Goal: Book appointment/travel/reservation

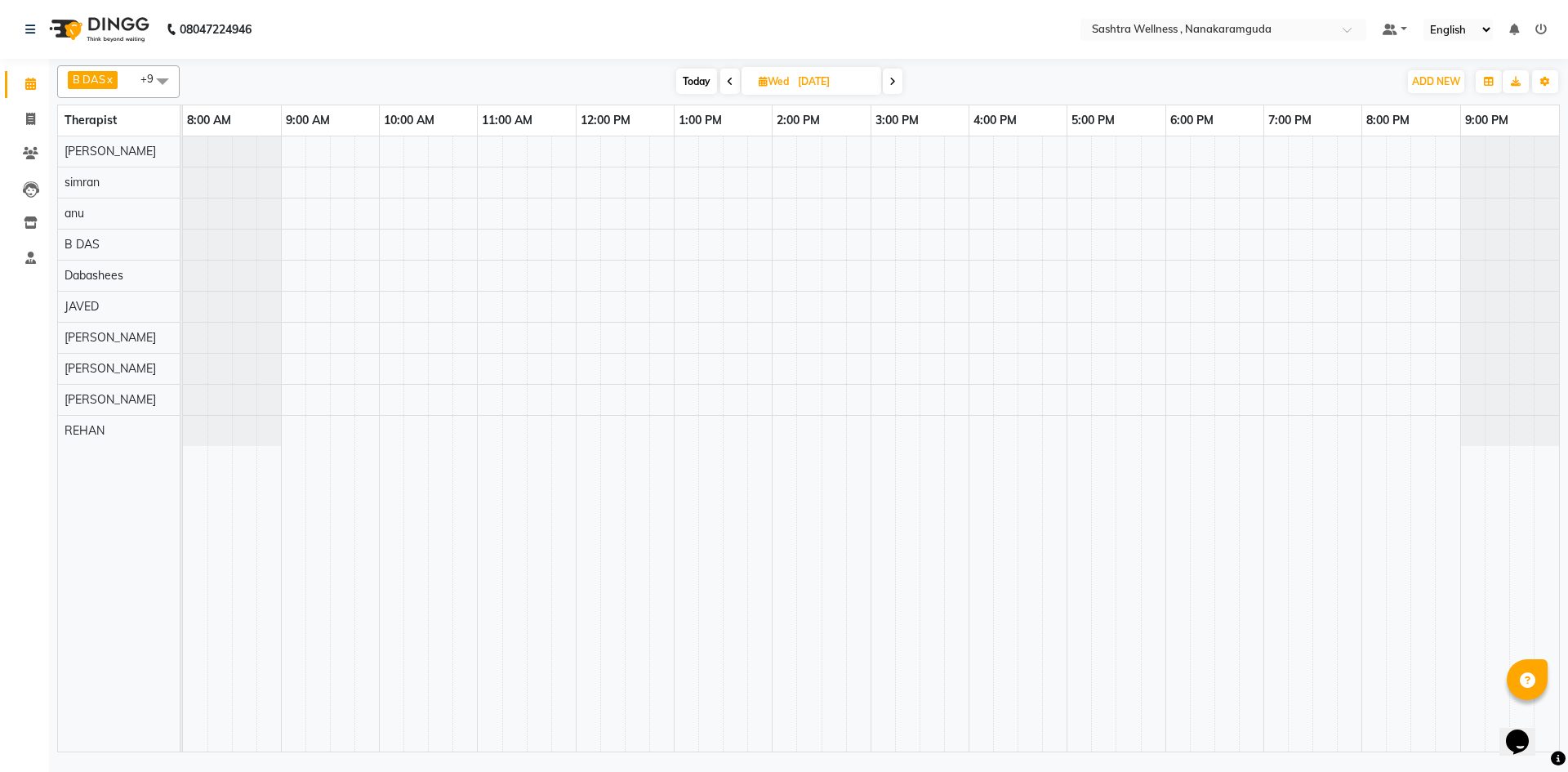
click at [724, 81] on span at bounding box center [729, 81] width 19 height 25
type input "02-09-2025"
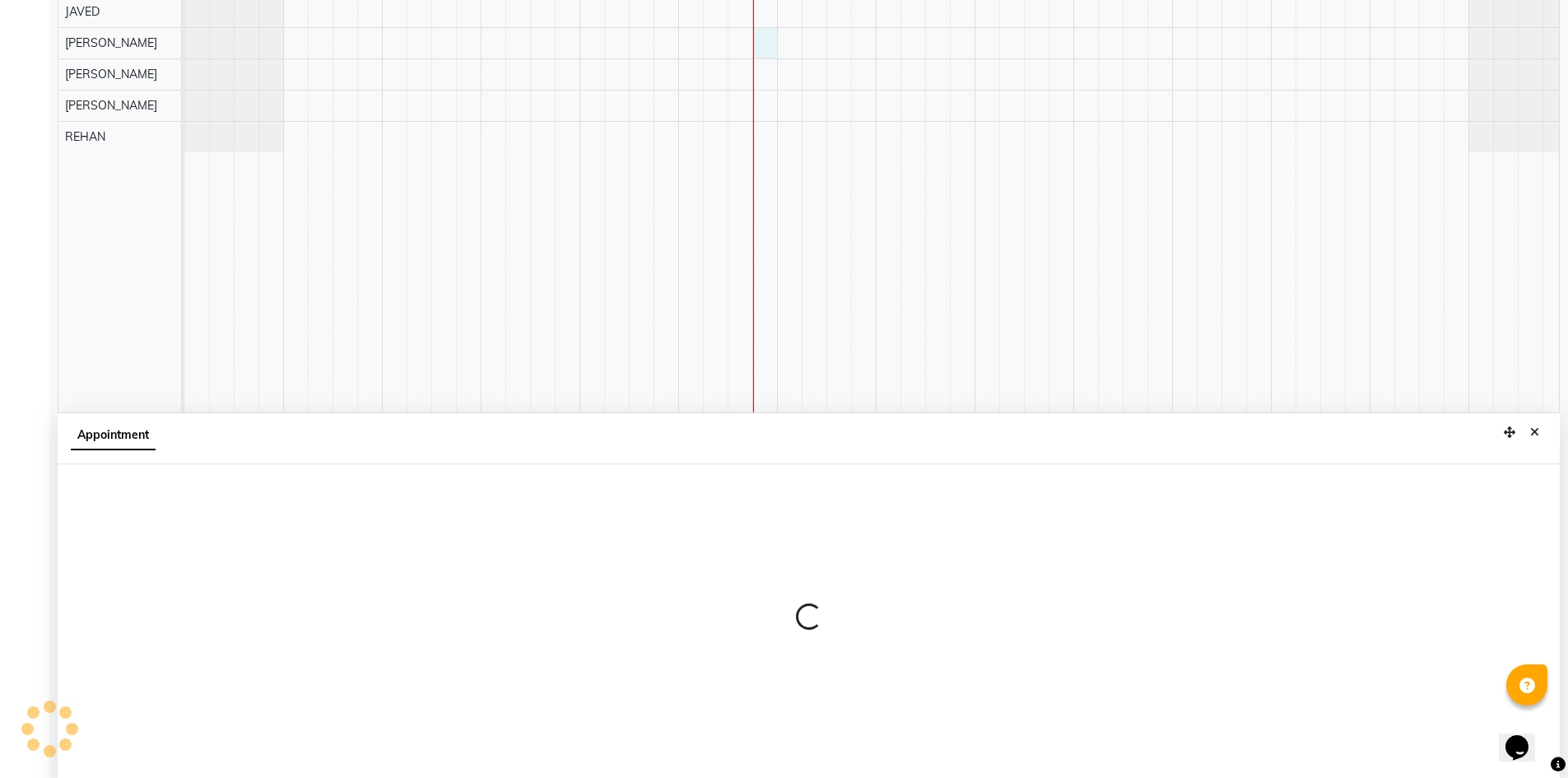
scroll to position [307, 0]
select select "88331"
select select "825"
select select "tentative"
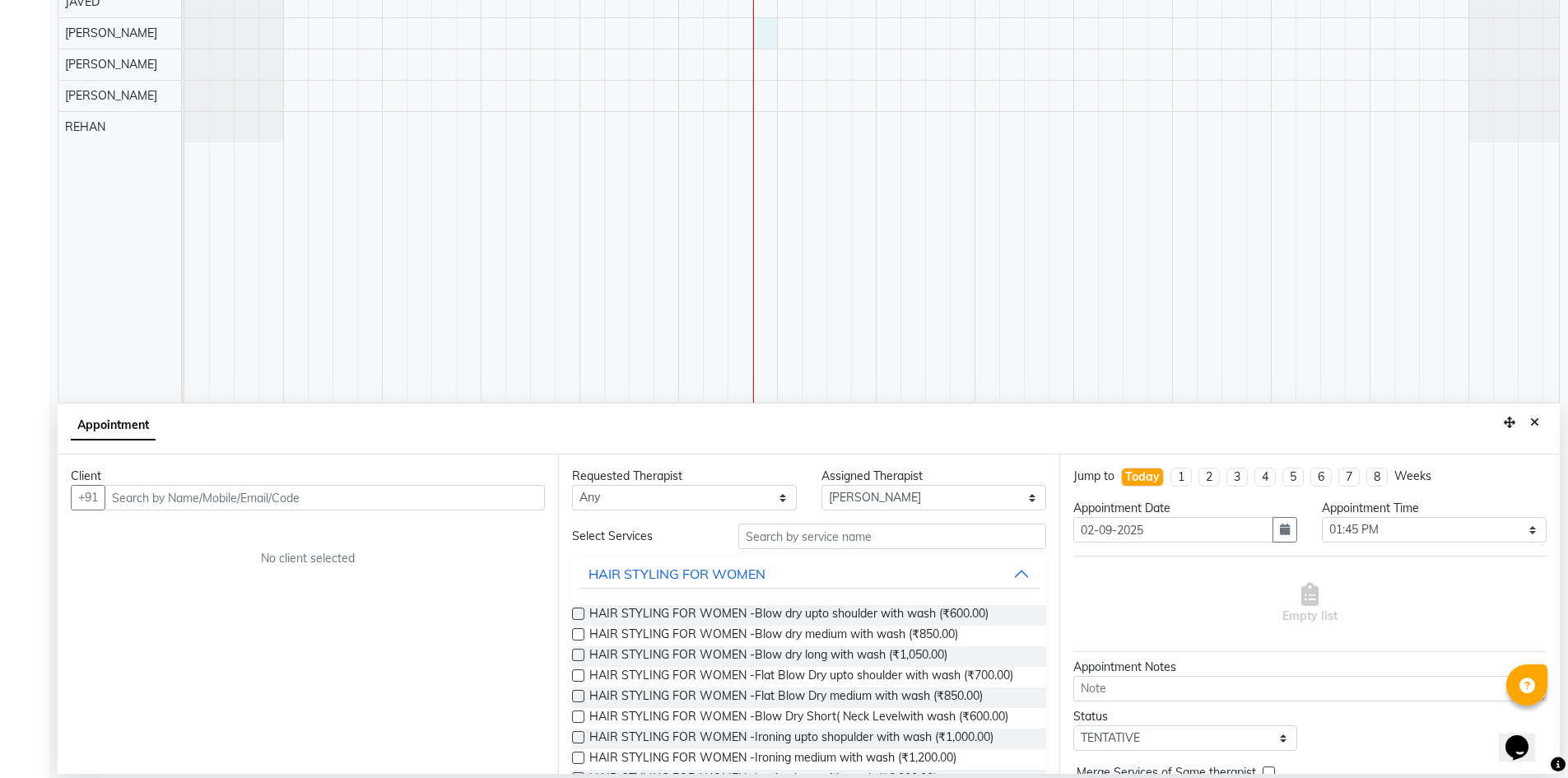
click at [454, 500] on input "text" at bounding box center [324, 498] width 440 height 25
type input "9963878587"
click at [525, 508] on button "Add Client" at bounding box center [510, 498] width 68 height 25
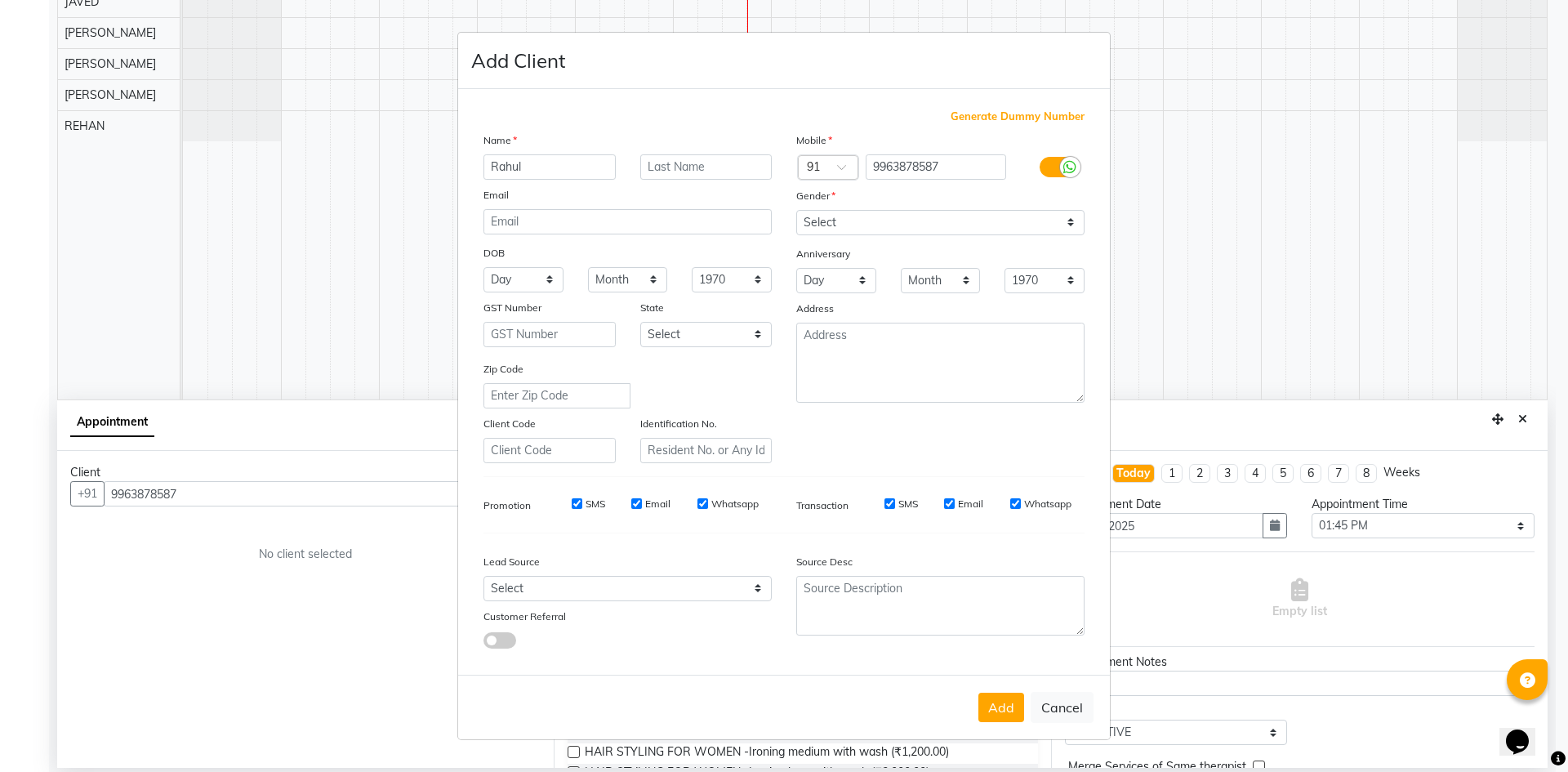
type input "Rahul"
click at [934, 210] on select "Select Male Female Other Prefer Not To Say" at bounding box center [940, 222] width 288 height 25
select select "male"
click at [796, 210] on select "Select Male Female Other Prefer Not To Say" at bounding box center [940, 222] width 288 height 25
click at [1012, 714] on button "Add" at bounding box center [1001, 707] width 46 height 29
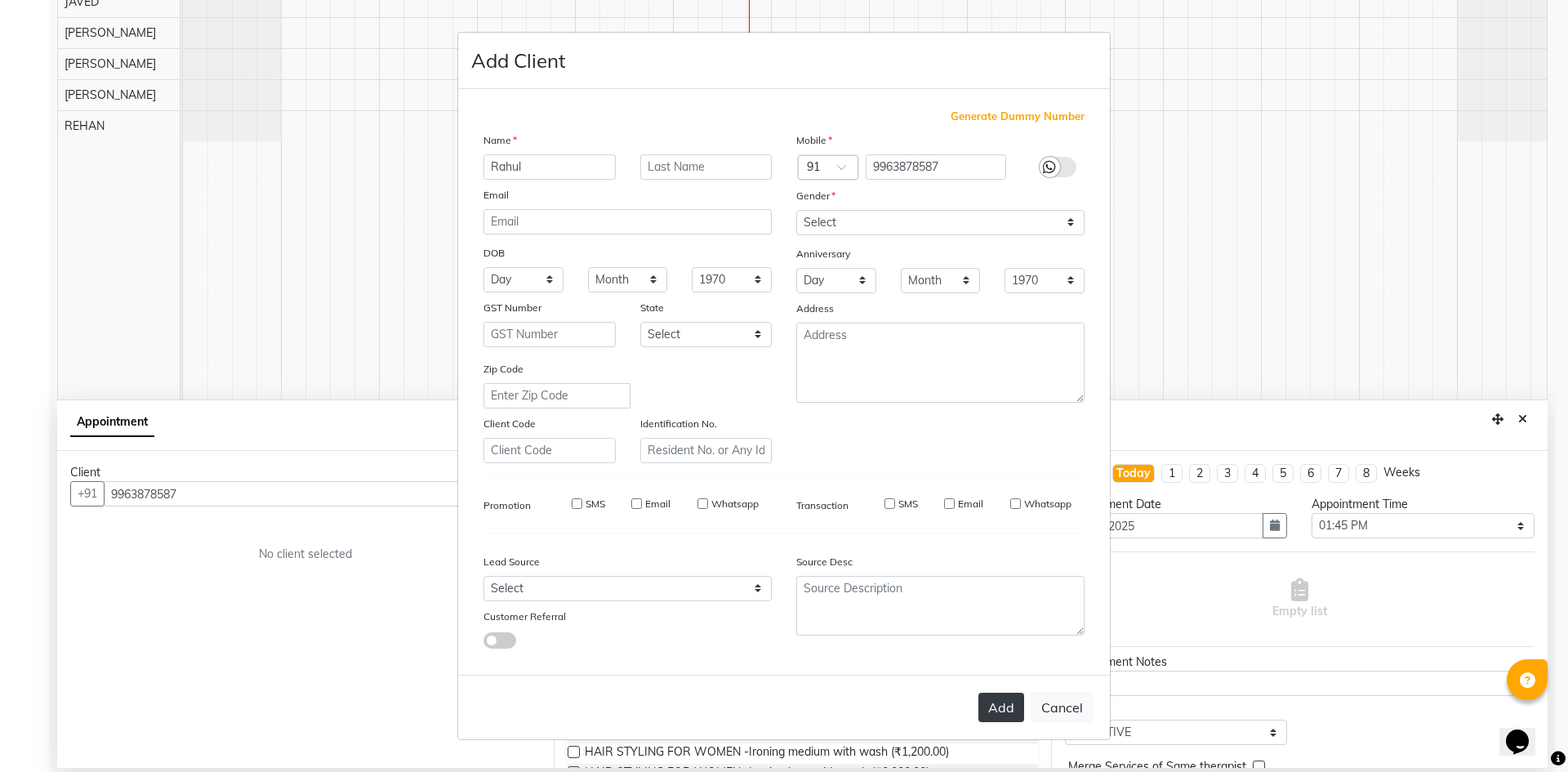
type input "99******87"
select select
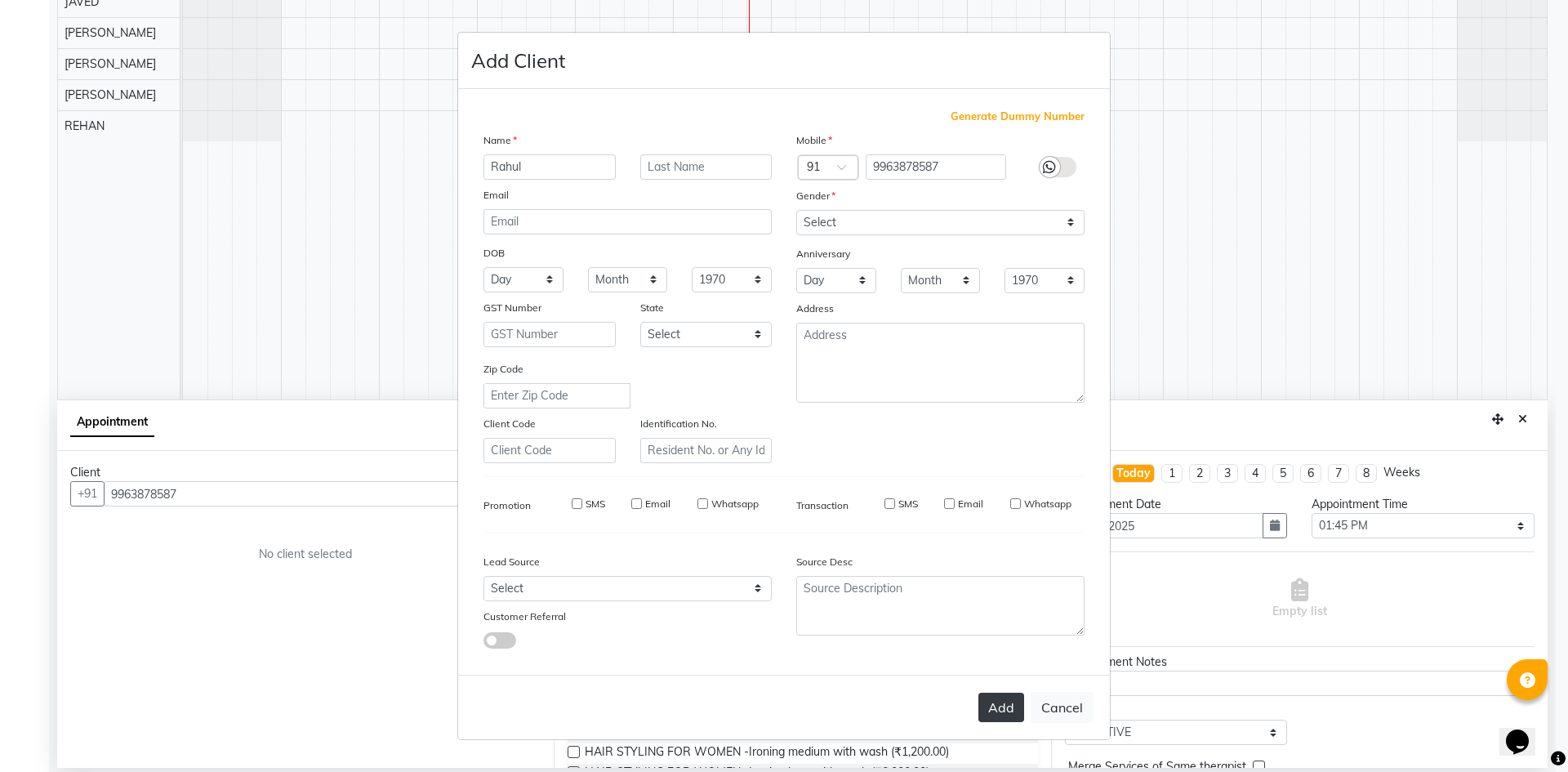
select select
checkbox input "false"
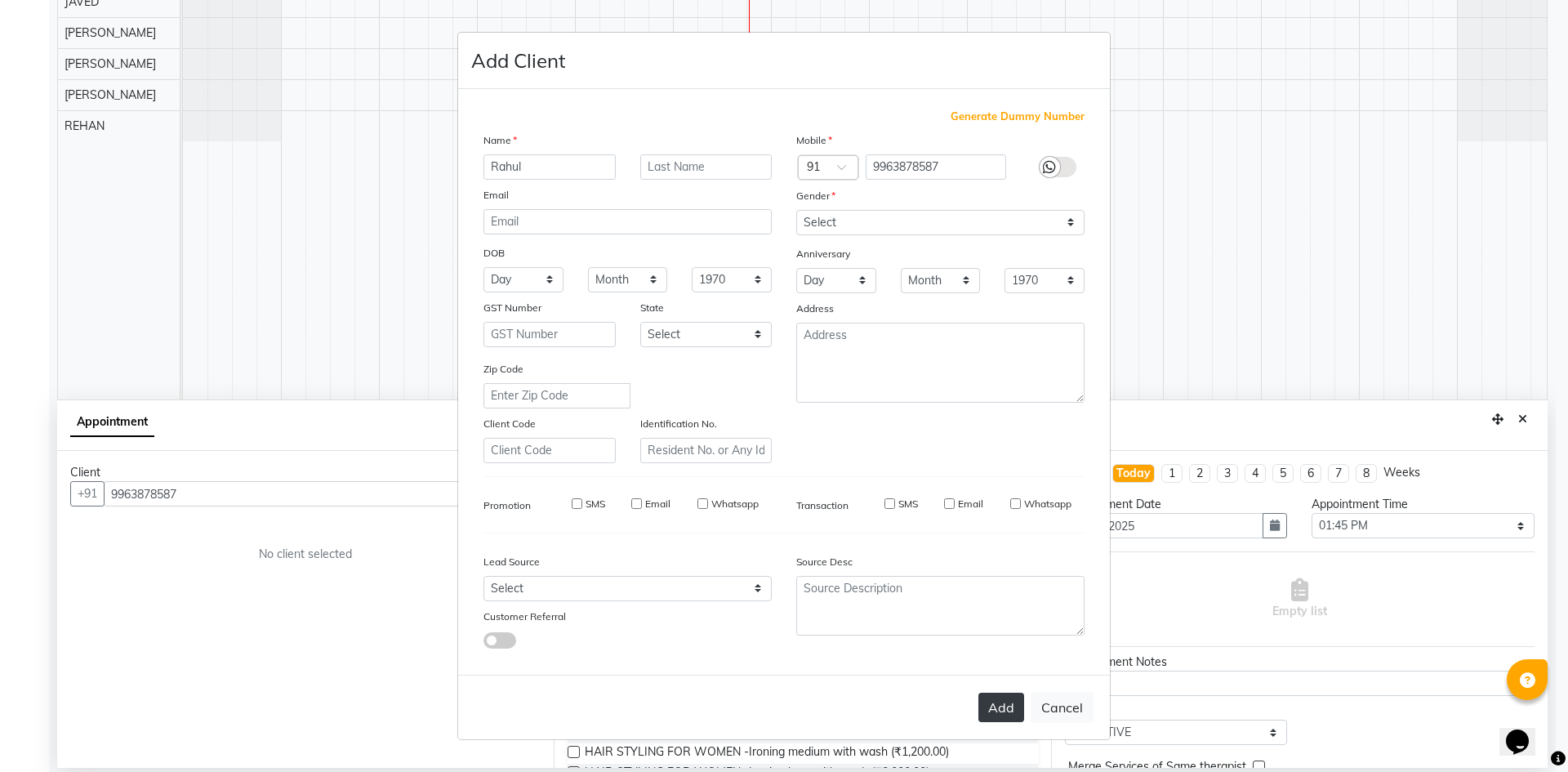
checkbox input "false"
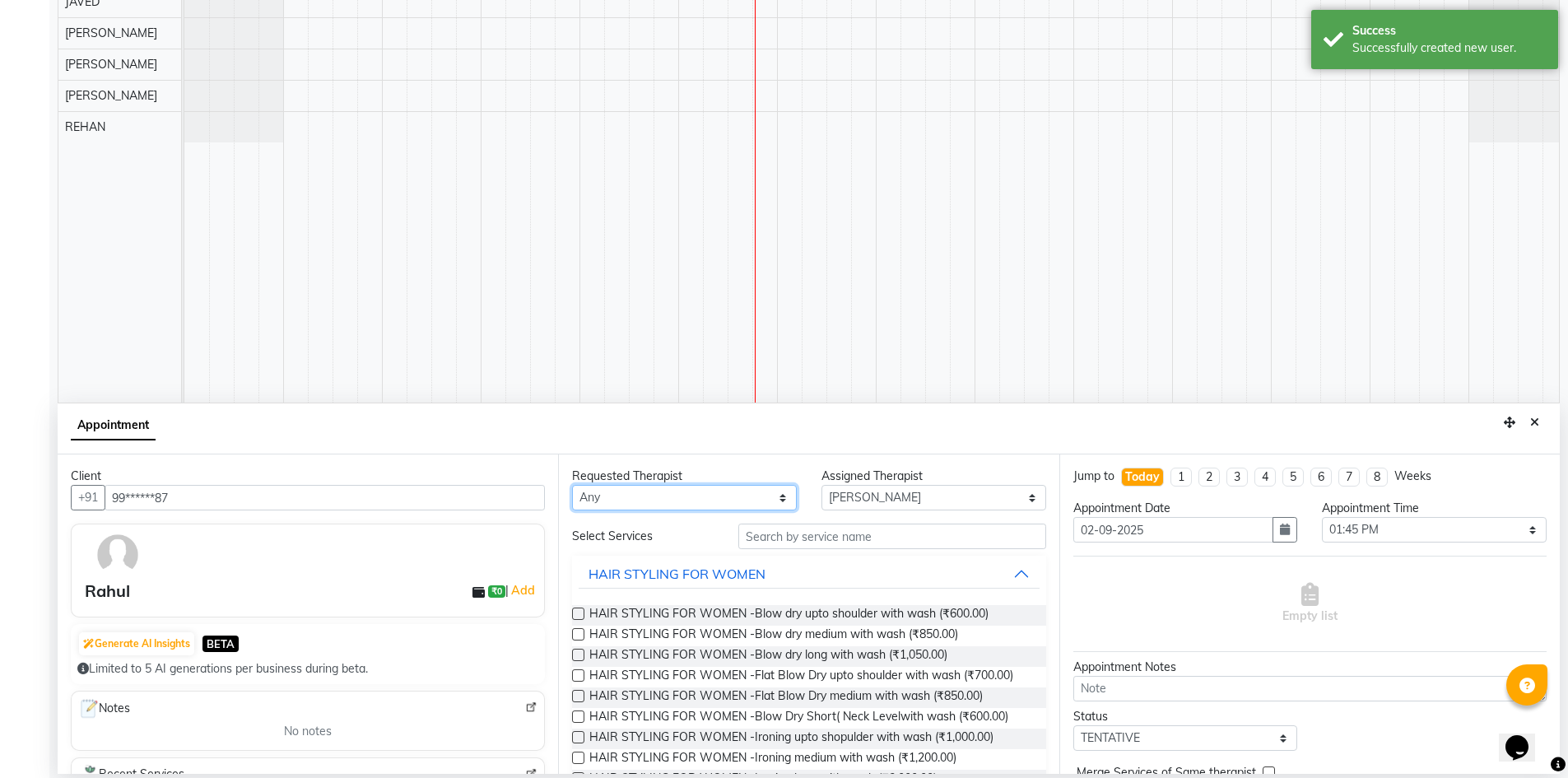
click at [738, 495] on select "Any AFREEN anu B DAS Dabashees Fatima JAVED krishma marcy maria MARY MAY NANCY …" at bounding box center [684, 498] width 225 height 25
select select "88331"
click at [572, 485] on select "Any AFREEN anu B DAS Dabashees Fatima JAVED krishma marcy maria MARY MAY NANCY …" at bounding box center [684, 498] width 225 height 25
click at [840, 545] on input "text" at bounding box center [893, 536] width 308 height 25
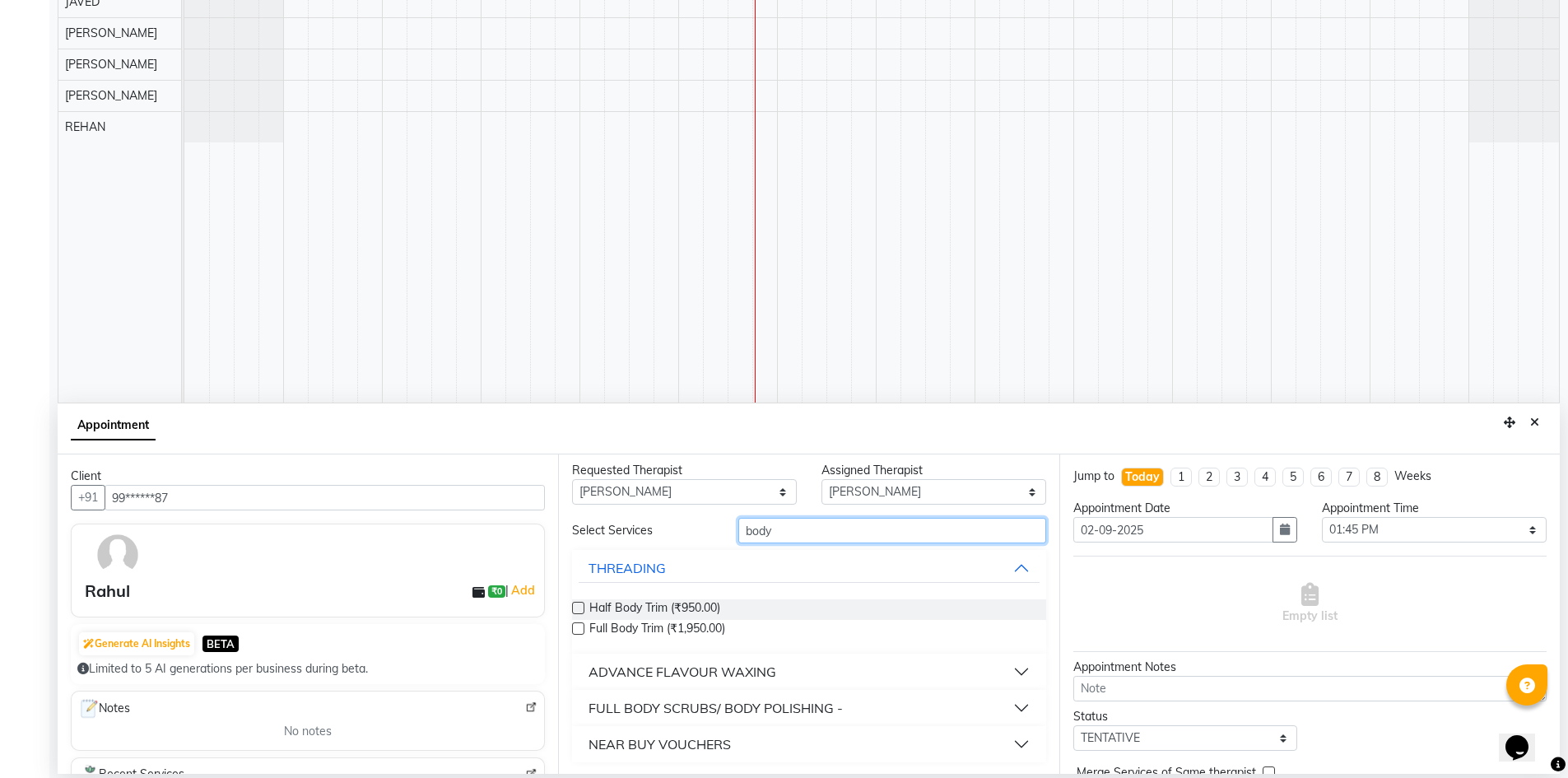
scroll to position [8, 0]
type input "body"
click at [745, 710] on div "FULL BODY SCRUBS/ BODY POLISHING -" at bounding box center [716, 706] width 254 height 19
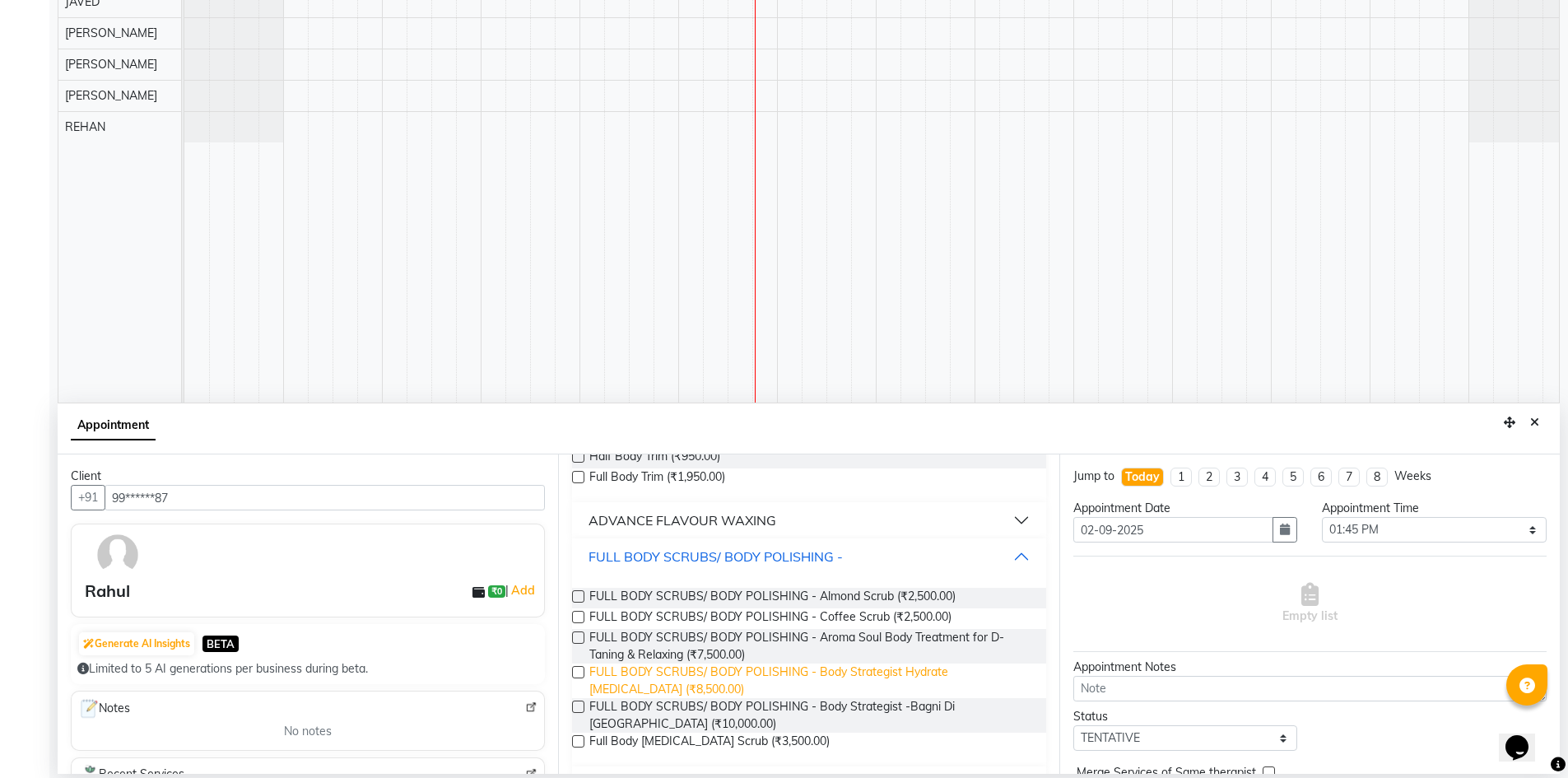
scroll to position [172, 0]
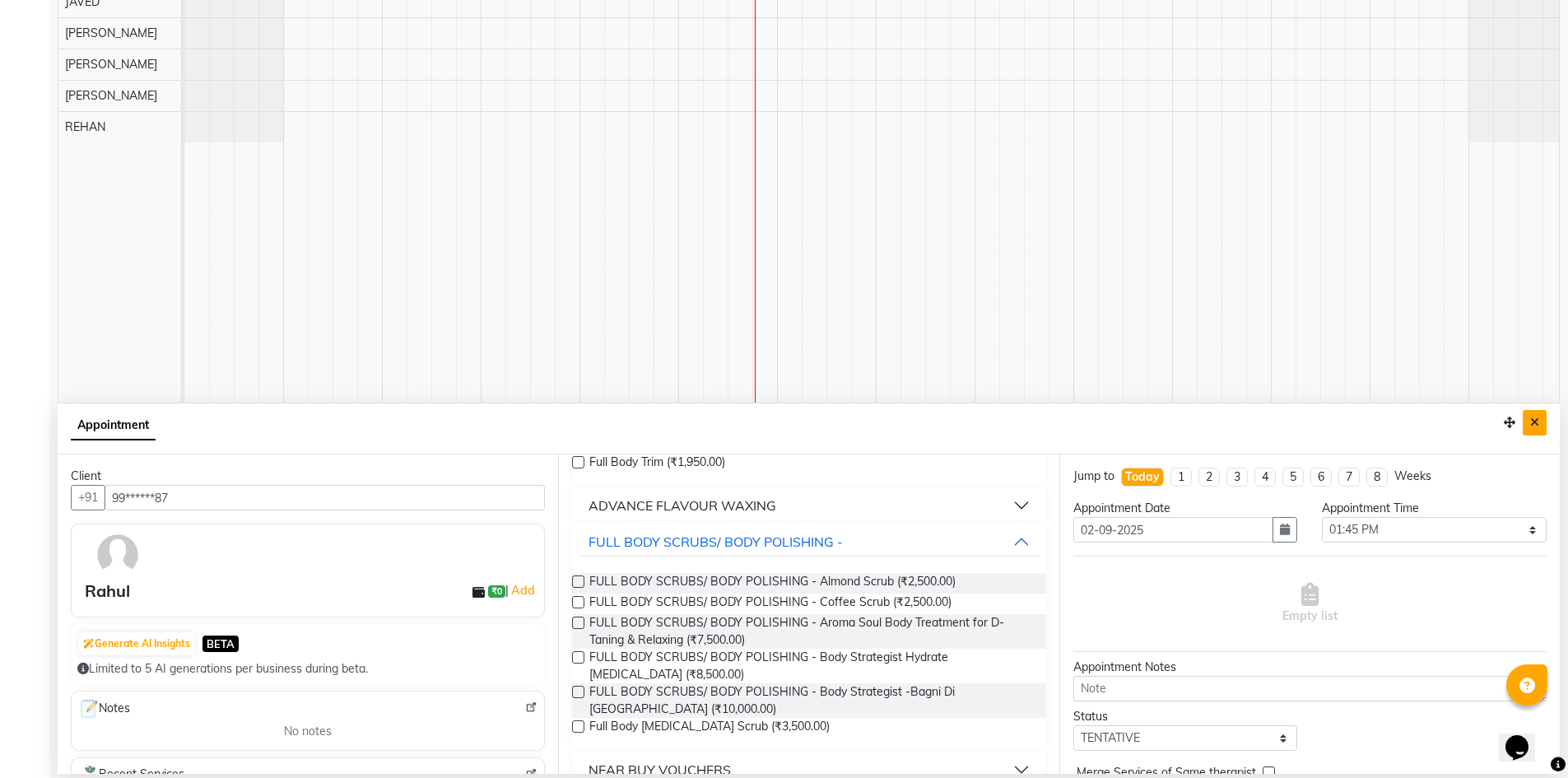
click at [1535, 426] on icon "Close" at bounding box center [1534, 423] width 9 height 12
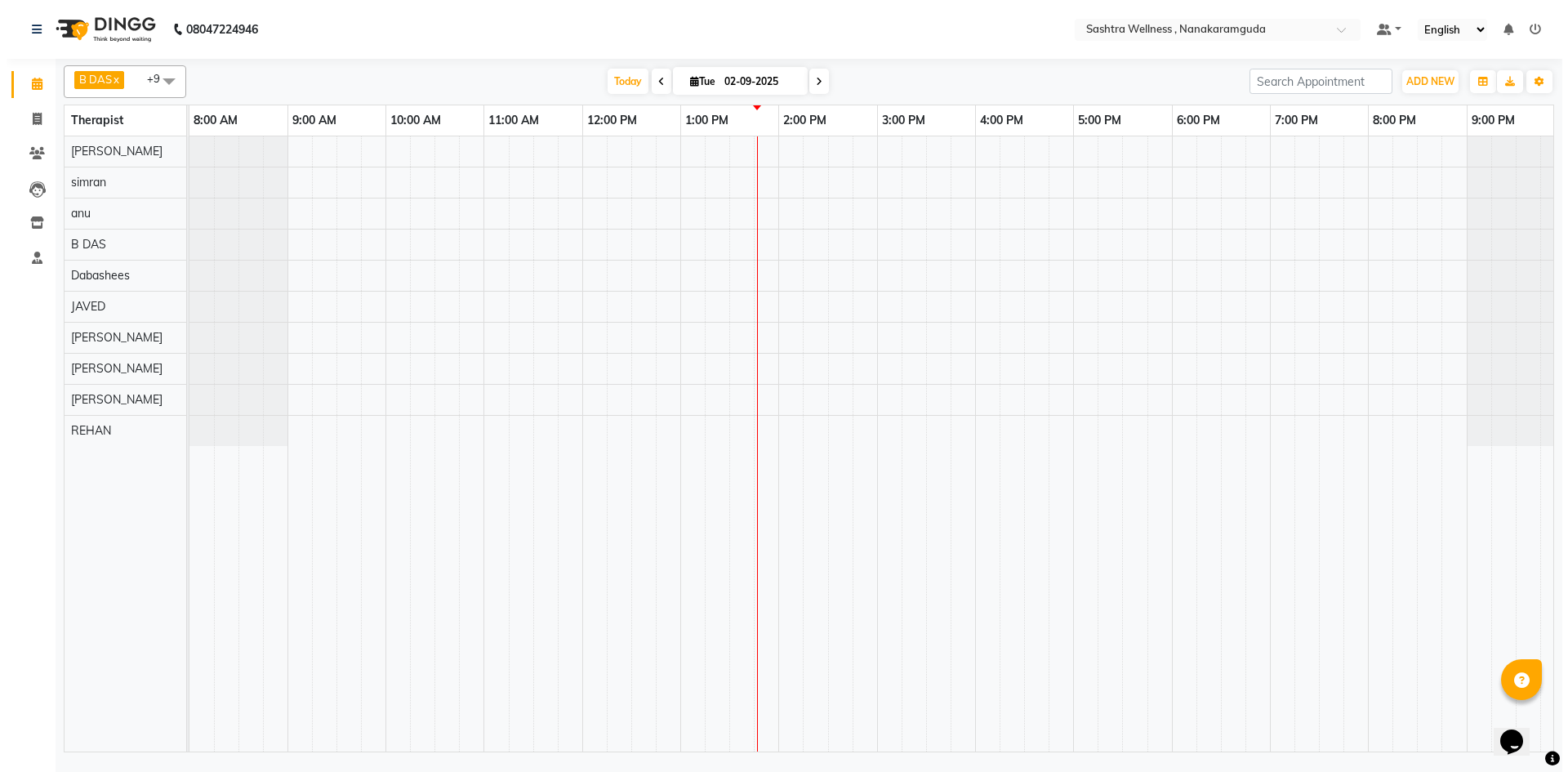
scroll to position [0, 0]
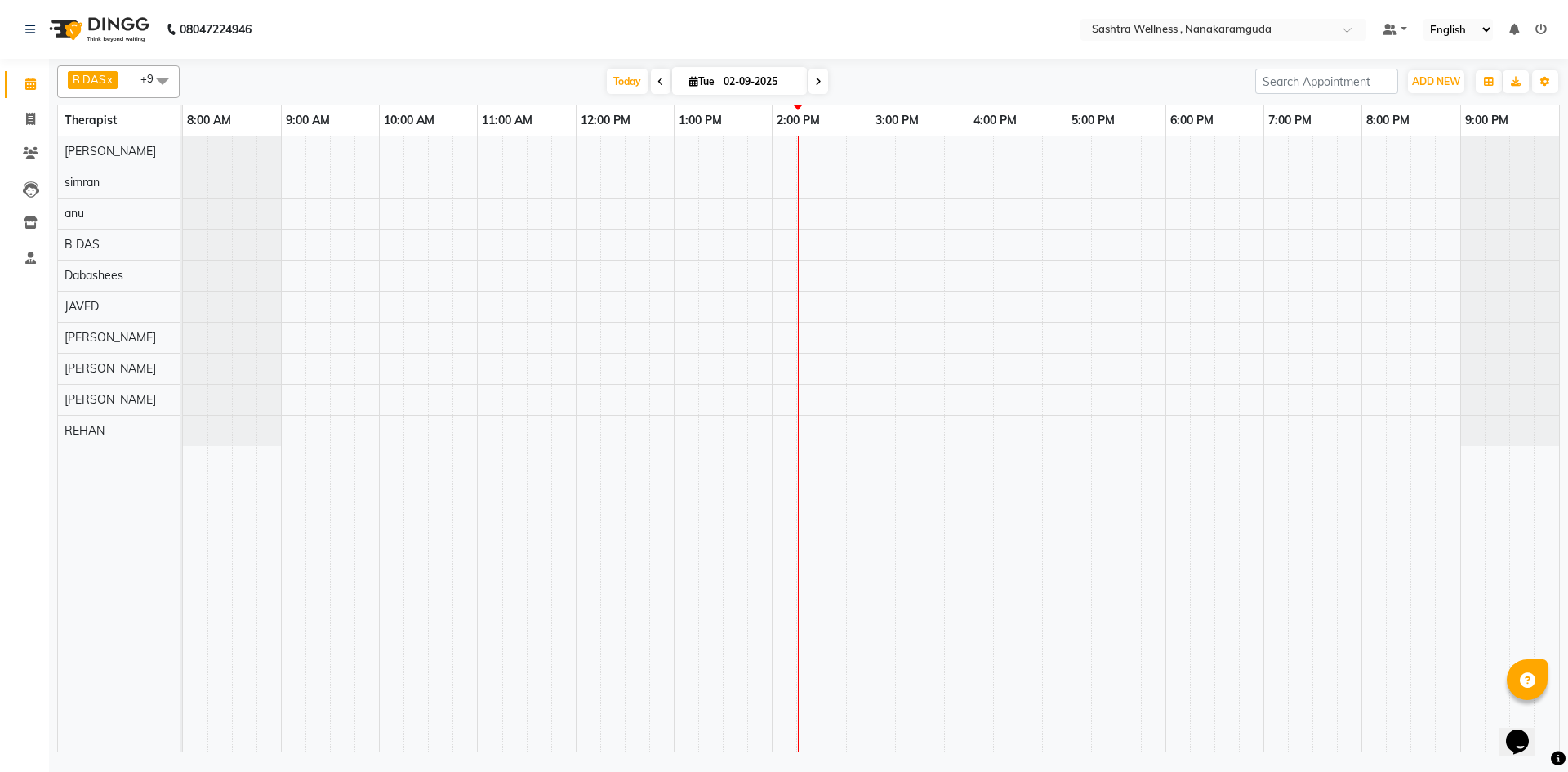
click at [688, 62] on div "B DAS x Dabashees x JAVED x NANCY x REHAN x Rosie x simran x anu x krishma x ma…" at bounding box center [808, 405] width 1502 height 693
click at [726, 88] on input "02-09-2025" at bounding box center [759, 81] width 82 height 24
select select "9"
select select "2025"
click at [643, 130] on span "Previous month" at bounding box center [645, 132] width 7 height 7
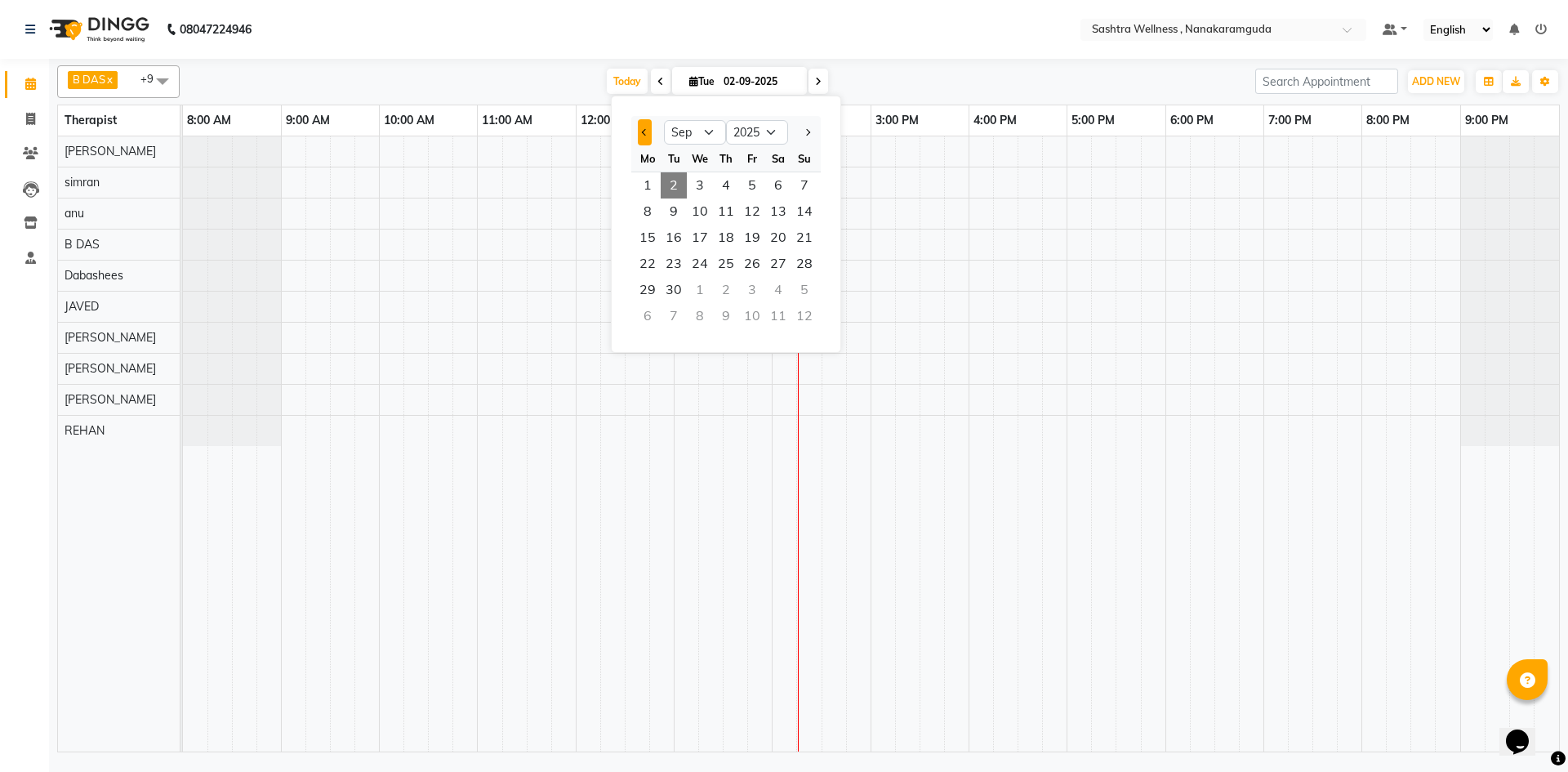
select select "8"
click at [780, 297] on span "30" at bounding box center [778, 289] width 26 height 26
type input "30-08-2025"
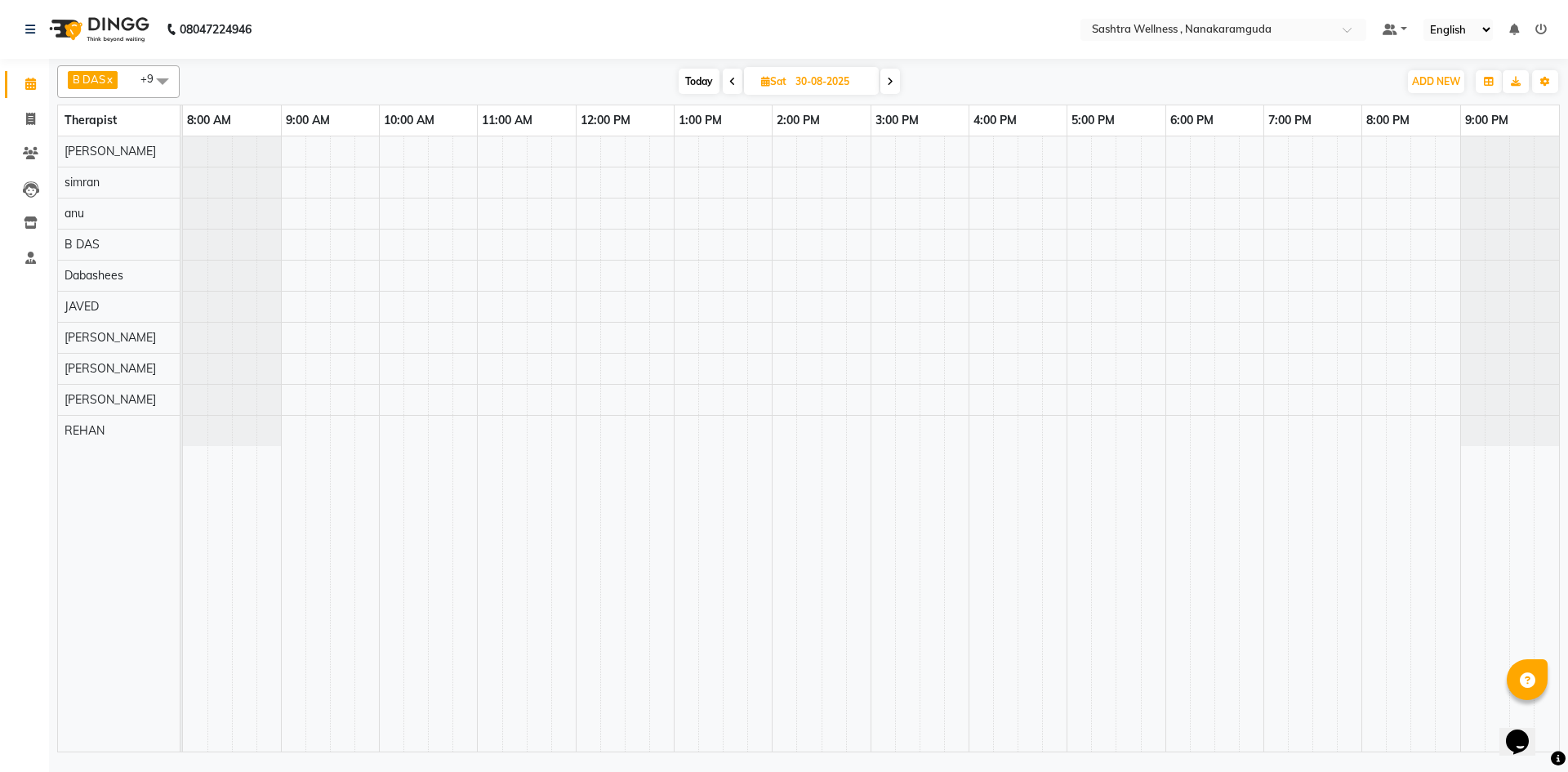
click at [789, 73] on span "Sat 30-08-2025" at bounding box center [810, 80] width 134 height 28
click at [809, 80] on input "30-08-2025" at bounding box center [831, 81] width 82 height 24
select select "8"
select select "2025"
click at [724, 127] on button "Previous month" at bounding box center [718, 132] width 14 height 26
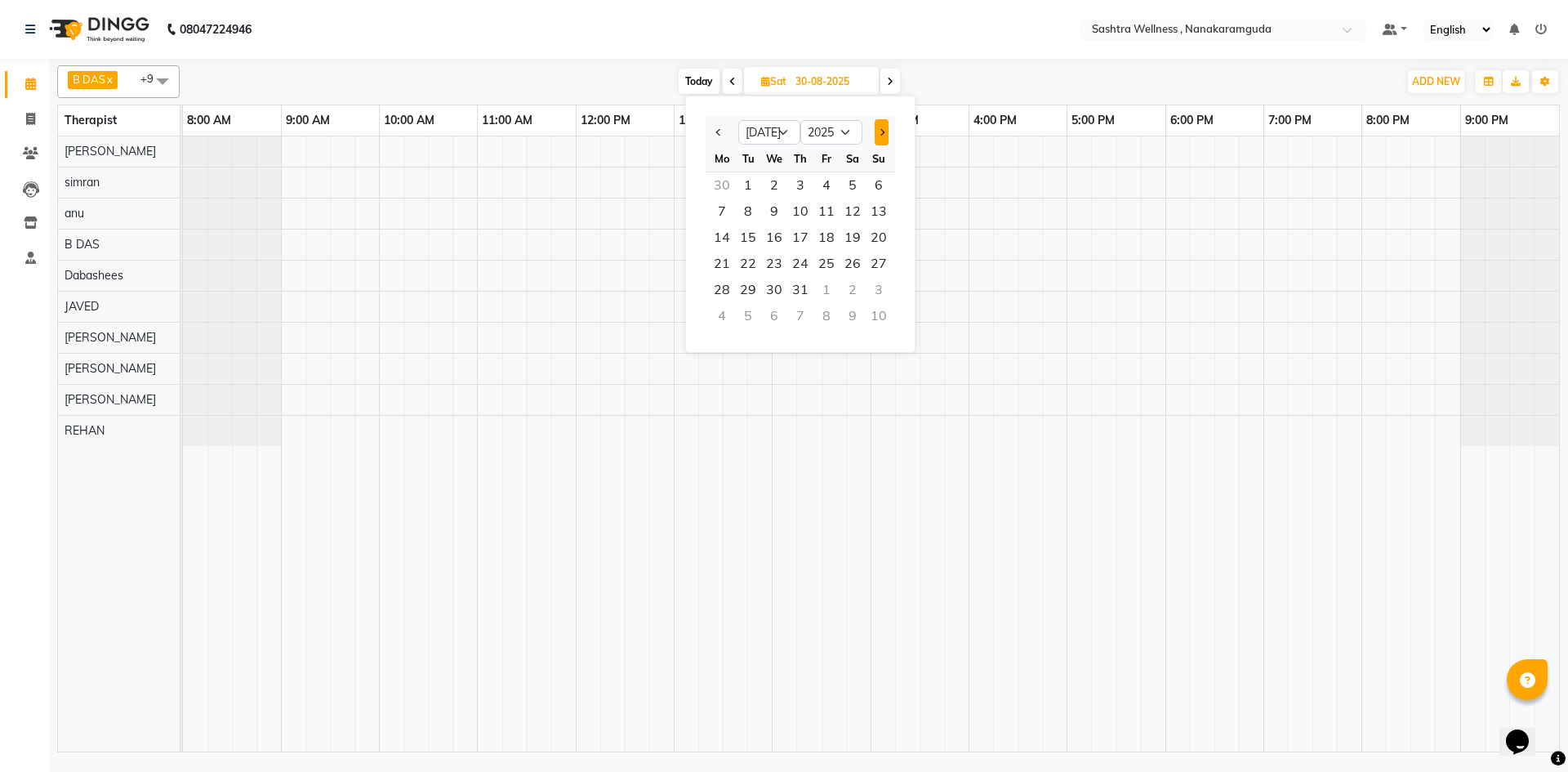
click at [876, 135] on button "Next month" at bounding box center [881, 132] width 14 height 26
select select "8"
click at [803, 286] on span "28" at bounding box center [799, 289] width 26 height 26
type input "28-08-2025"
click at [822, 85] on input "28-08-2025" at bounding box center [831, 81] width 82 height 24
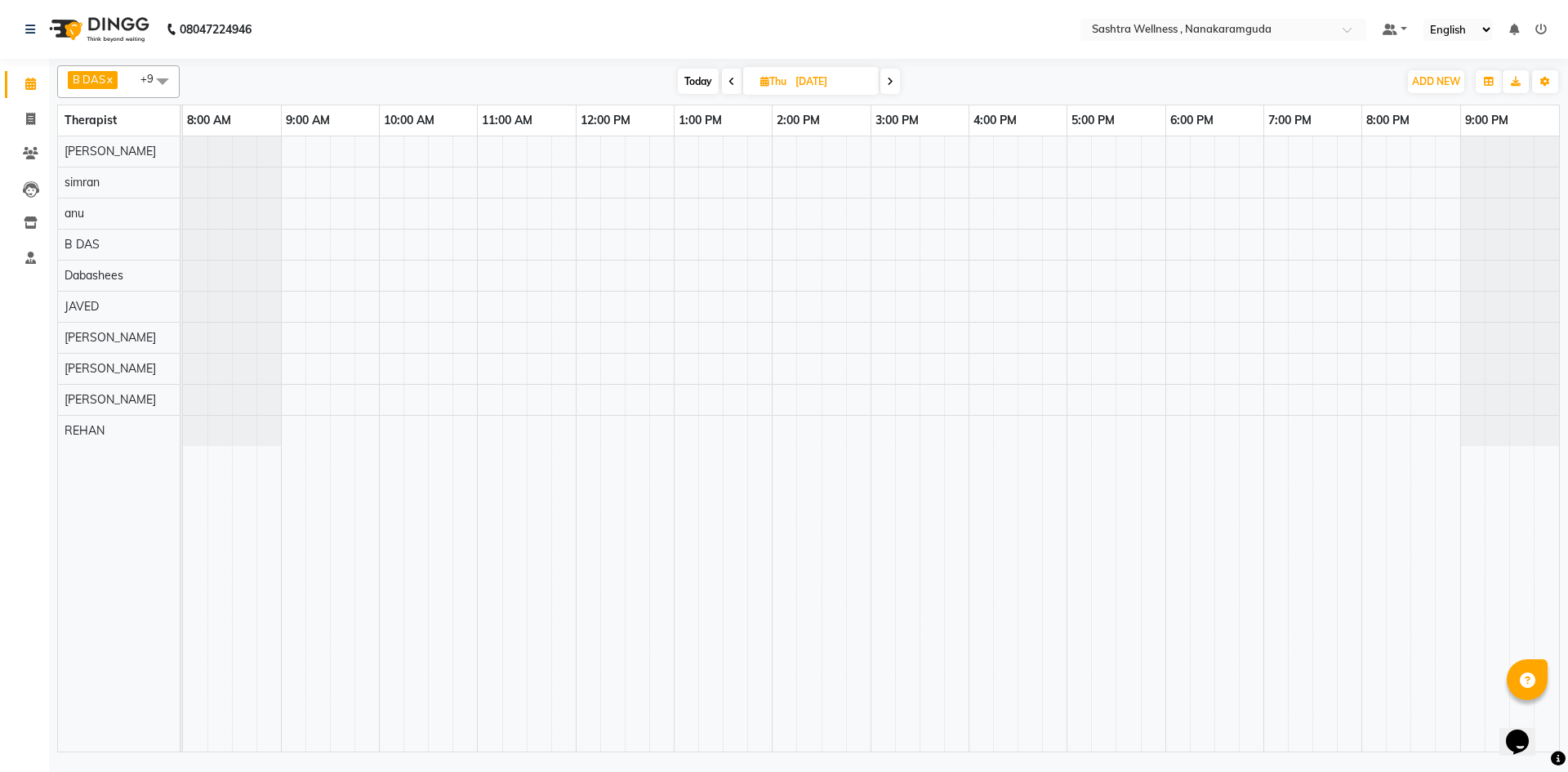
select select "8"
select select "2025"
click at [892, 79] on icon at bounding box center [890, 82] width 7 height 10
click at [892, 79] on span at bounding box center [887, 81] width 19 height 25
type input "30-08-2025"
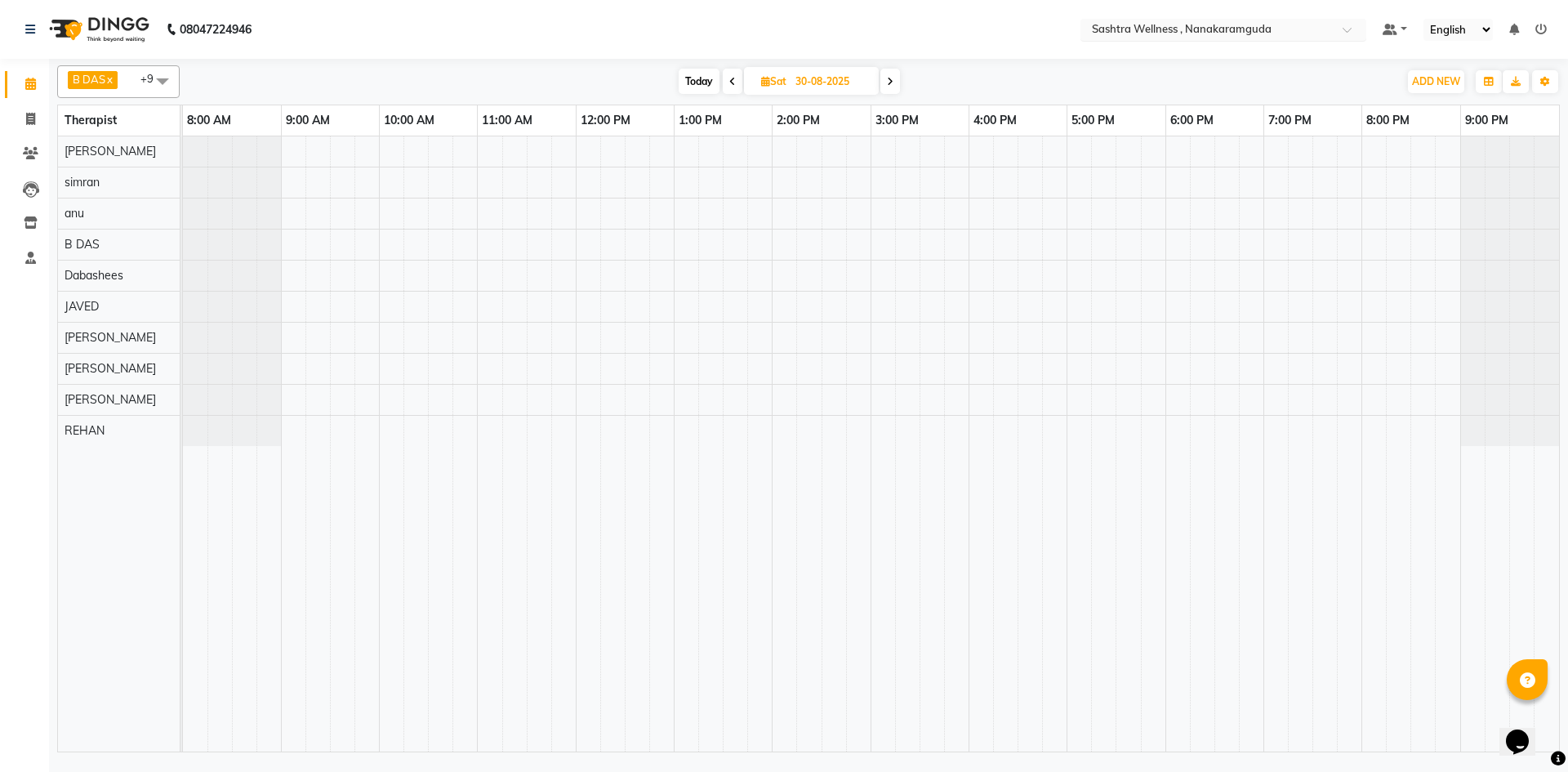
click at [1199, 23] on input "text" at bounding box center [1206, 31] width 236 height 17
click at [1142, 73] on div "Today Sat 30-08-2025" at bounding box center [789, 81] width 1202 height 24
click at [818, 79] on input "30-08-2025" at bounding box center [831, 81] width 82 height 24
select select "8"
select select "2025"
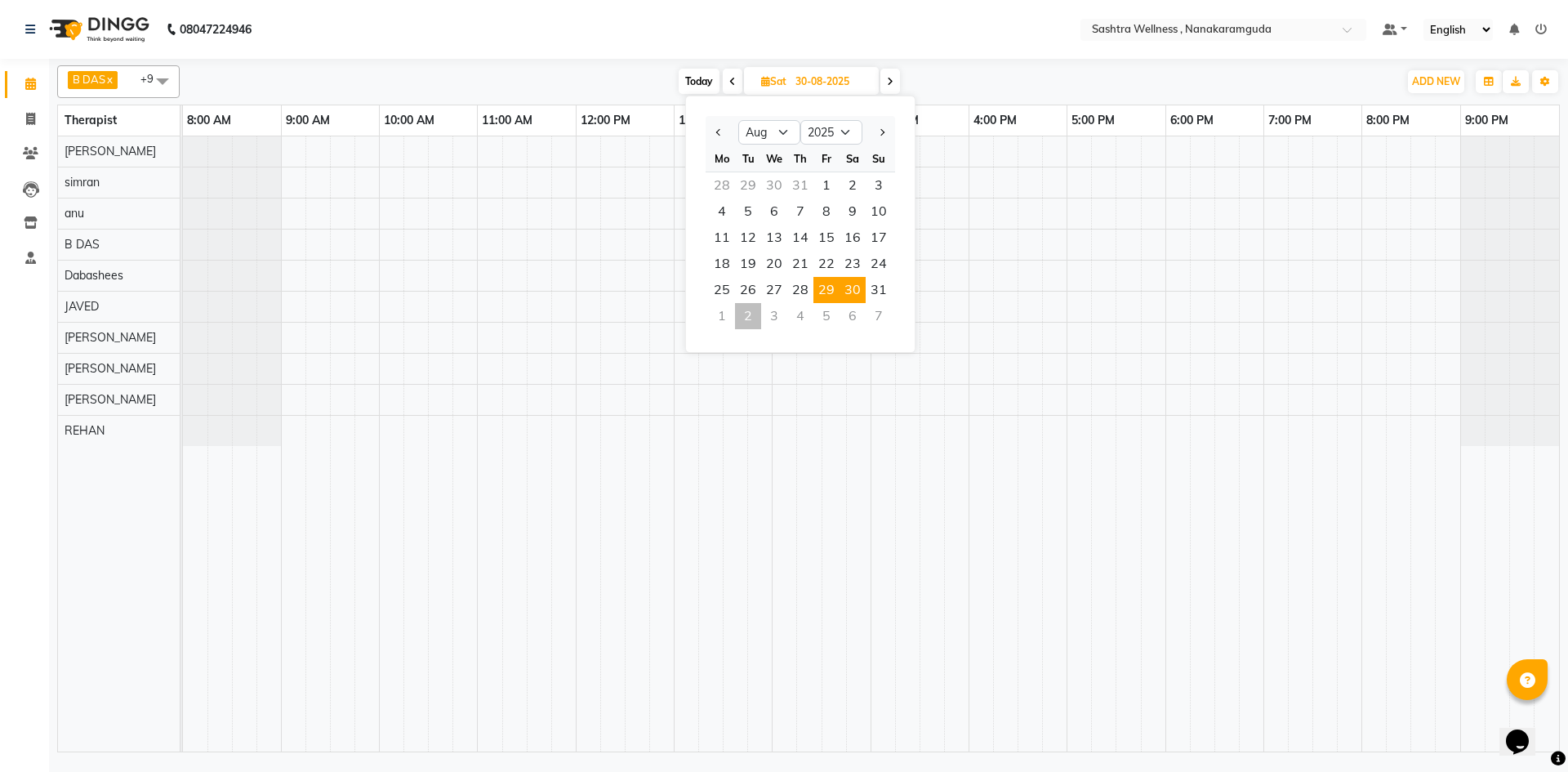
click at [821, 287] on span "29" at bounding box center [825, 289] width 26 height 26
click at [728, 85] on span at bounding box center [733, 81] width 19 height 25
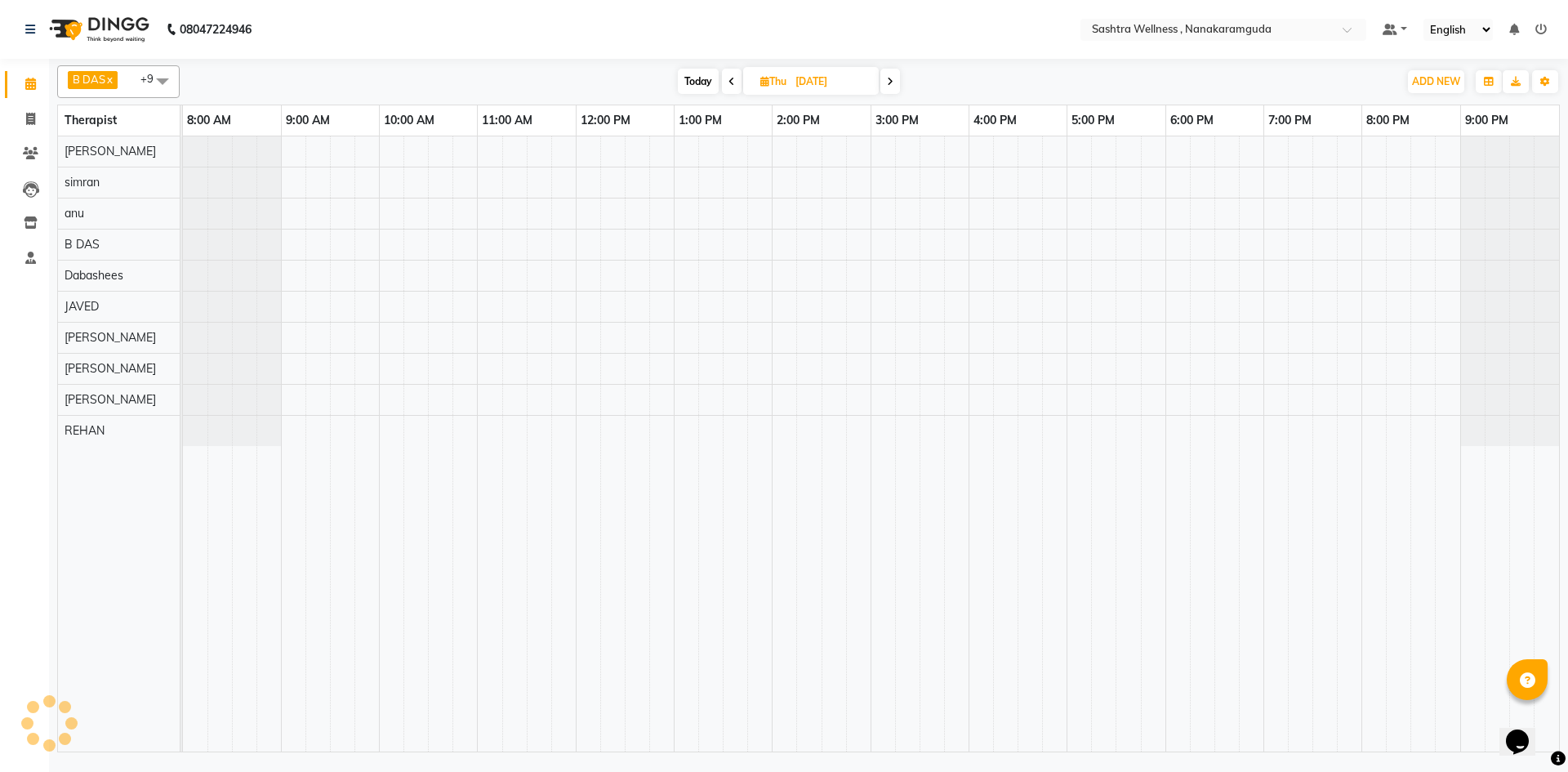
click at [728, 85] on icon at bounding box center [732, 82] width 7 height 10
click at [728, 85] on icon at bounding box center [730, 82] width 7 height 10
click at [729, 85] on icon at bounding box center [733, 82] width 7 height 10
click at [728, 85] on icon at bounding box center [732, 82] width 7 height 10
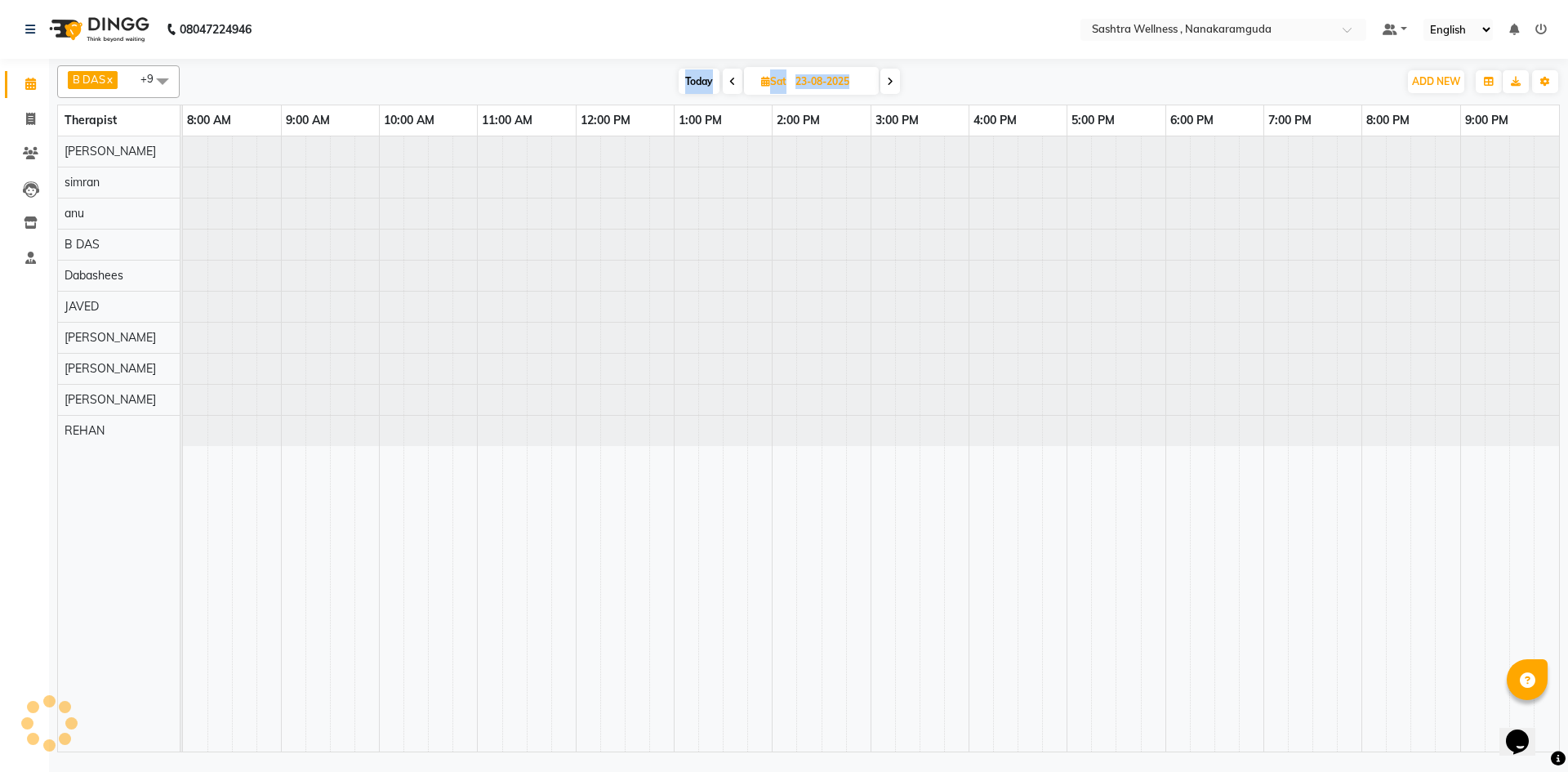
click at [729, 85] on icon at bounding box center [733, 82] width 7 height 10
click at [728, 85] on span at bounding box center [733, 81] width 19 height 25
type input "21-08-2025"
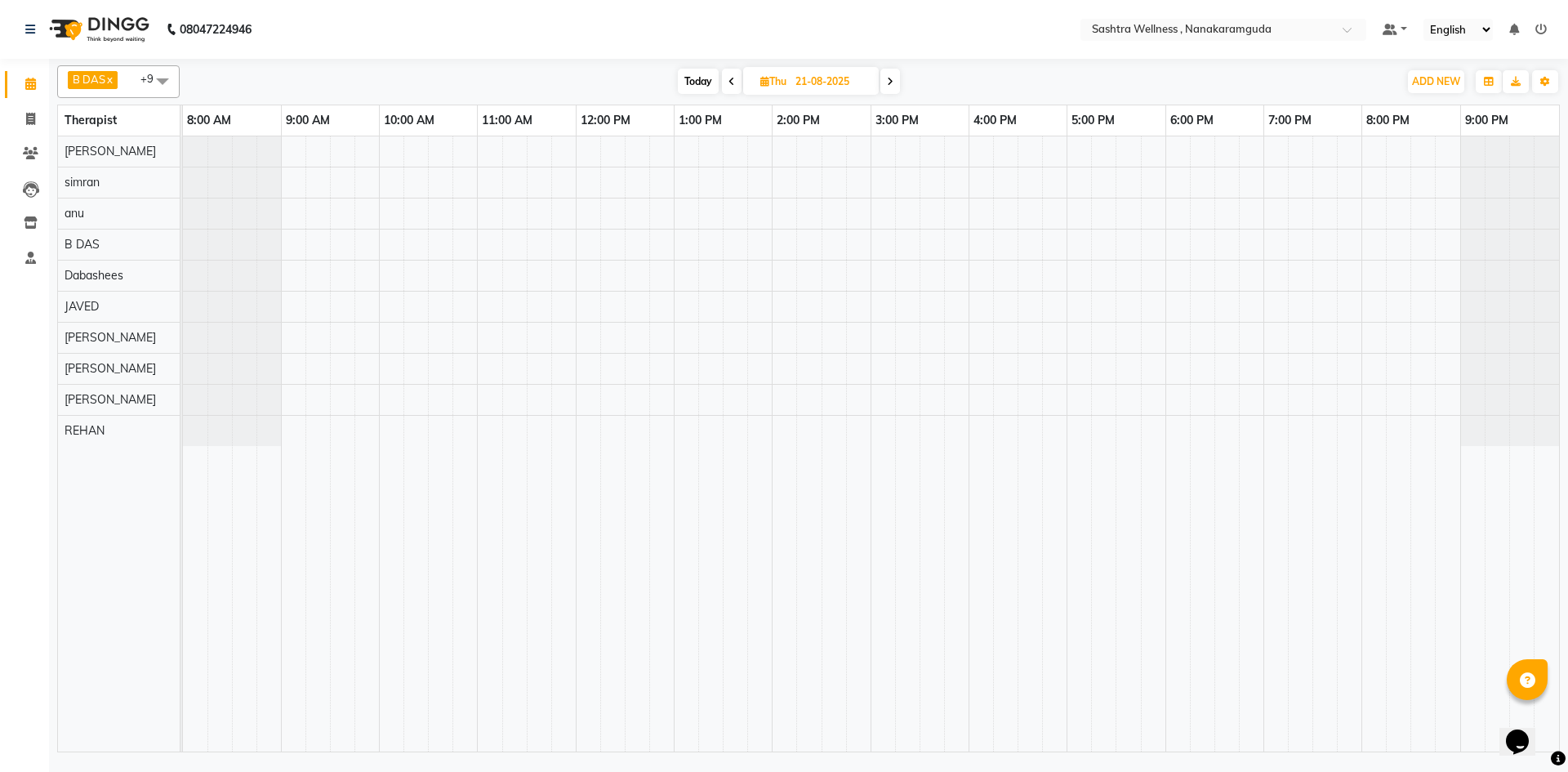
click at [825, 91] on input "21-08-2025" at bounding box center [831, 81] width 82 height 24
select select "8"
select select "2025"
click at [806, 186] on div "31" at bounding box center [800, 185] width 26 height 26
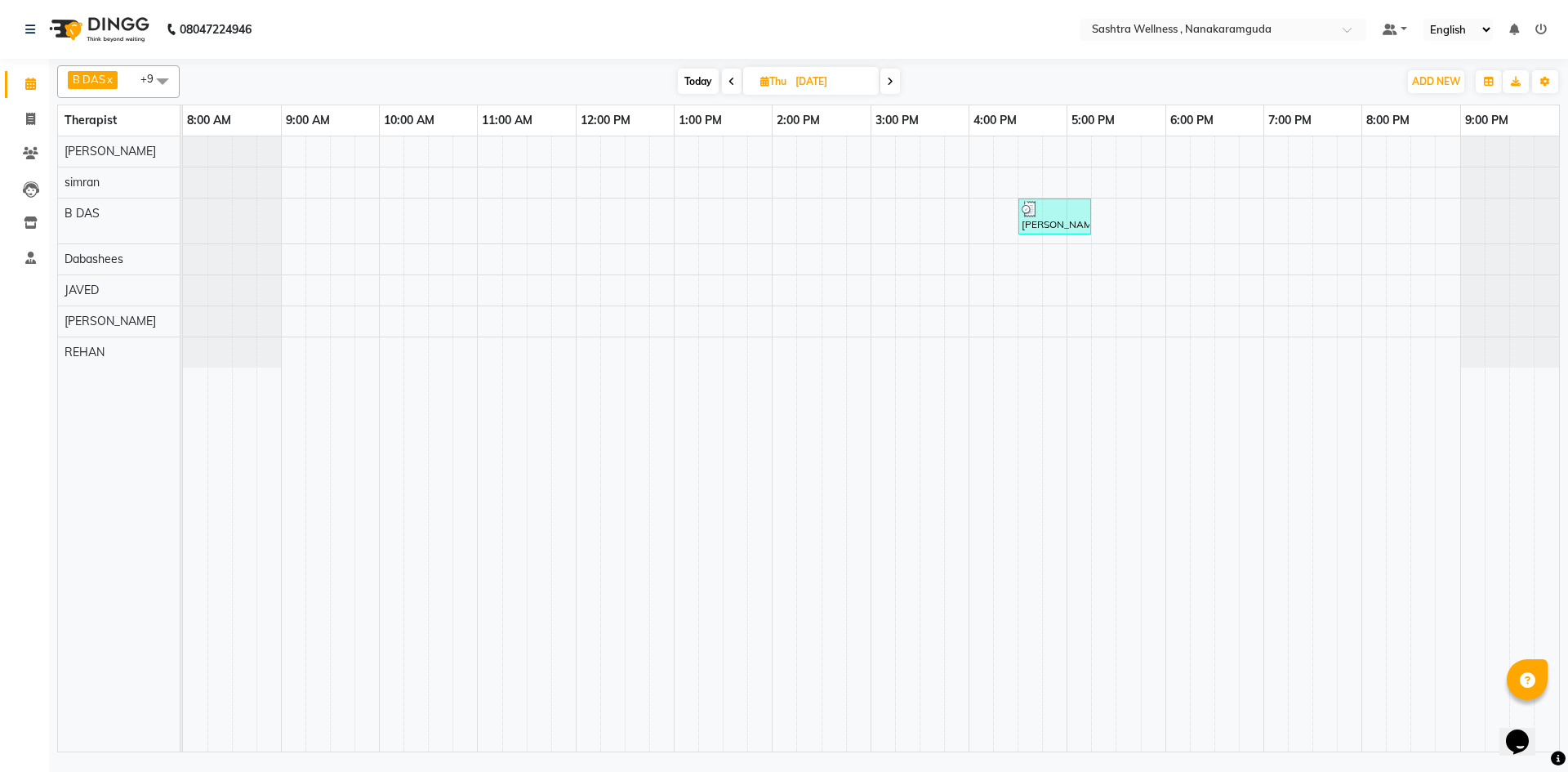
click at [730, 84] on icon at bounding box center [732, 82] width 7 height 10
click at [730, 84] on icon at bounding box center [730, 82] width 7 height 10
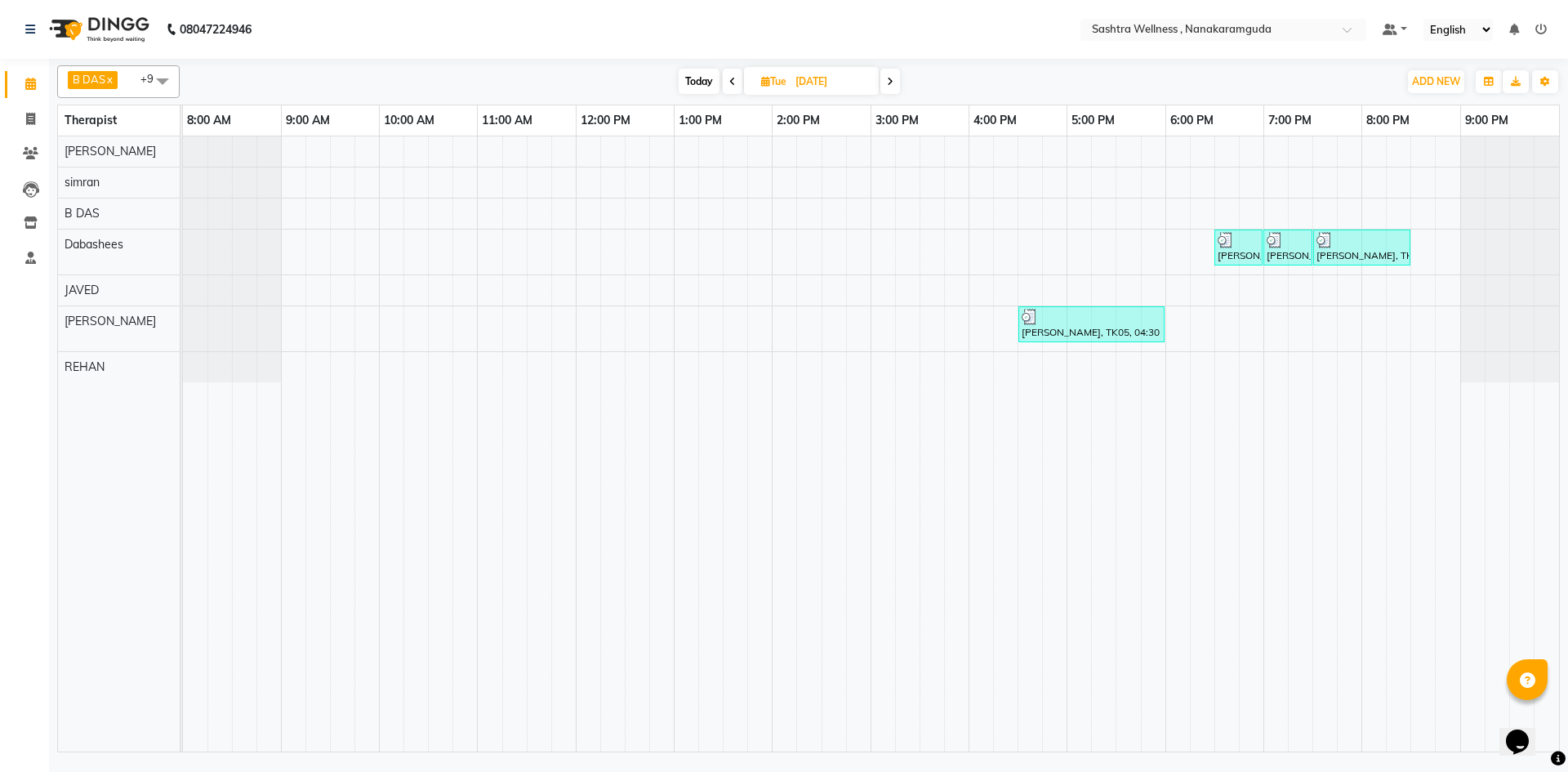
click at [730, 84] on icon at bounding box center [733, 82] width 7 height 10
type input "28-07-2025"
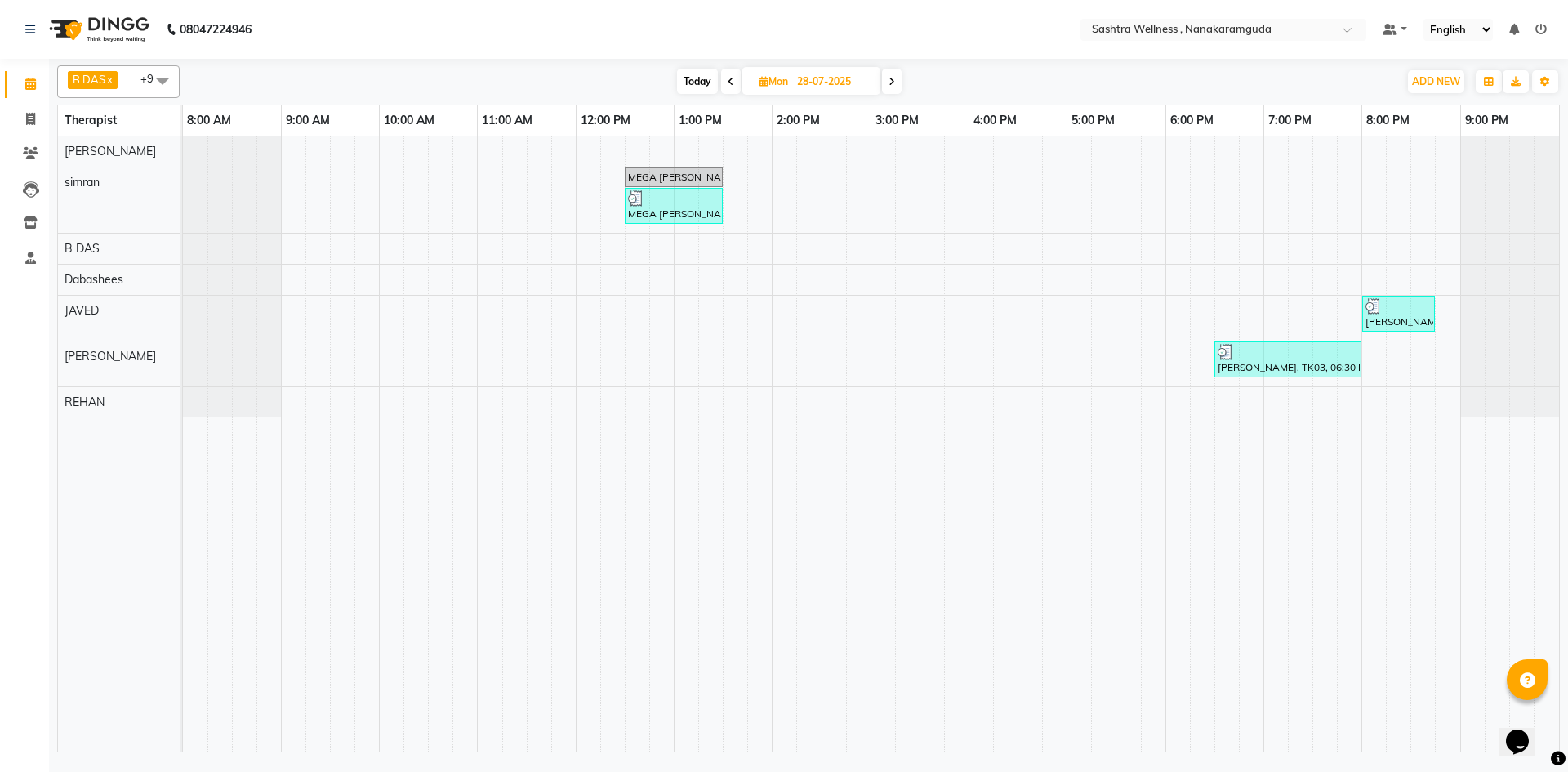
click at [813, 77] on input "28-07-2025" at bounding box center [833, 81] width 82 height 24
select select "7"
select select "2025"
click at [759, 289] on span "29" at bounding box center [749, 289] width 26 height 26
type input "[DATE]"
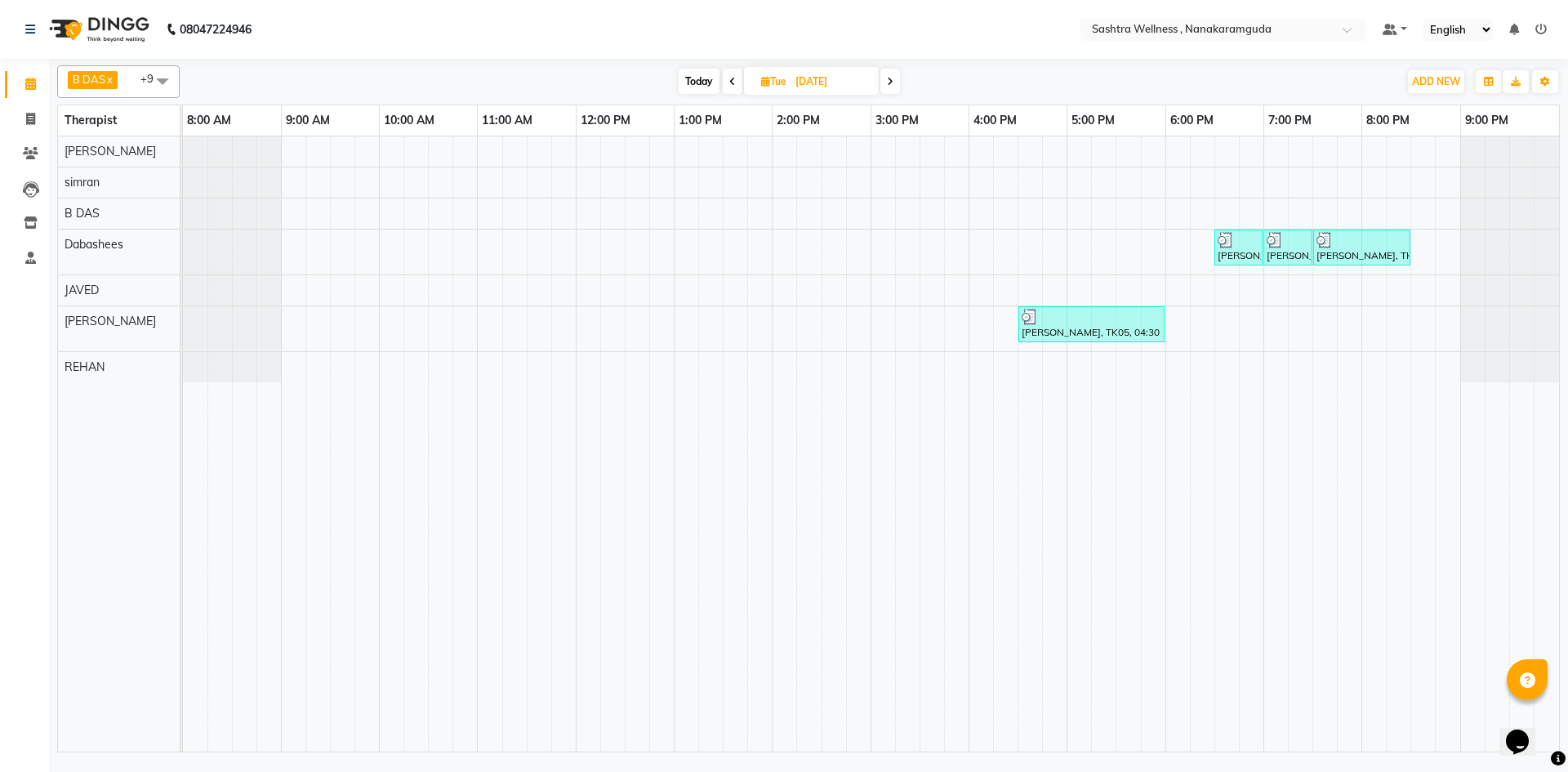
click at [813, 79] on input "[DATE]" at bounding box center [831, 81] width 82 height 24
select select "7"
select select "2025"
click at [882, 137] on button "Next month" at bounding box center [881, 132] width 14 height 26
select select "8"
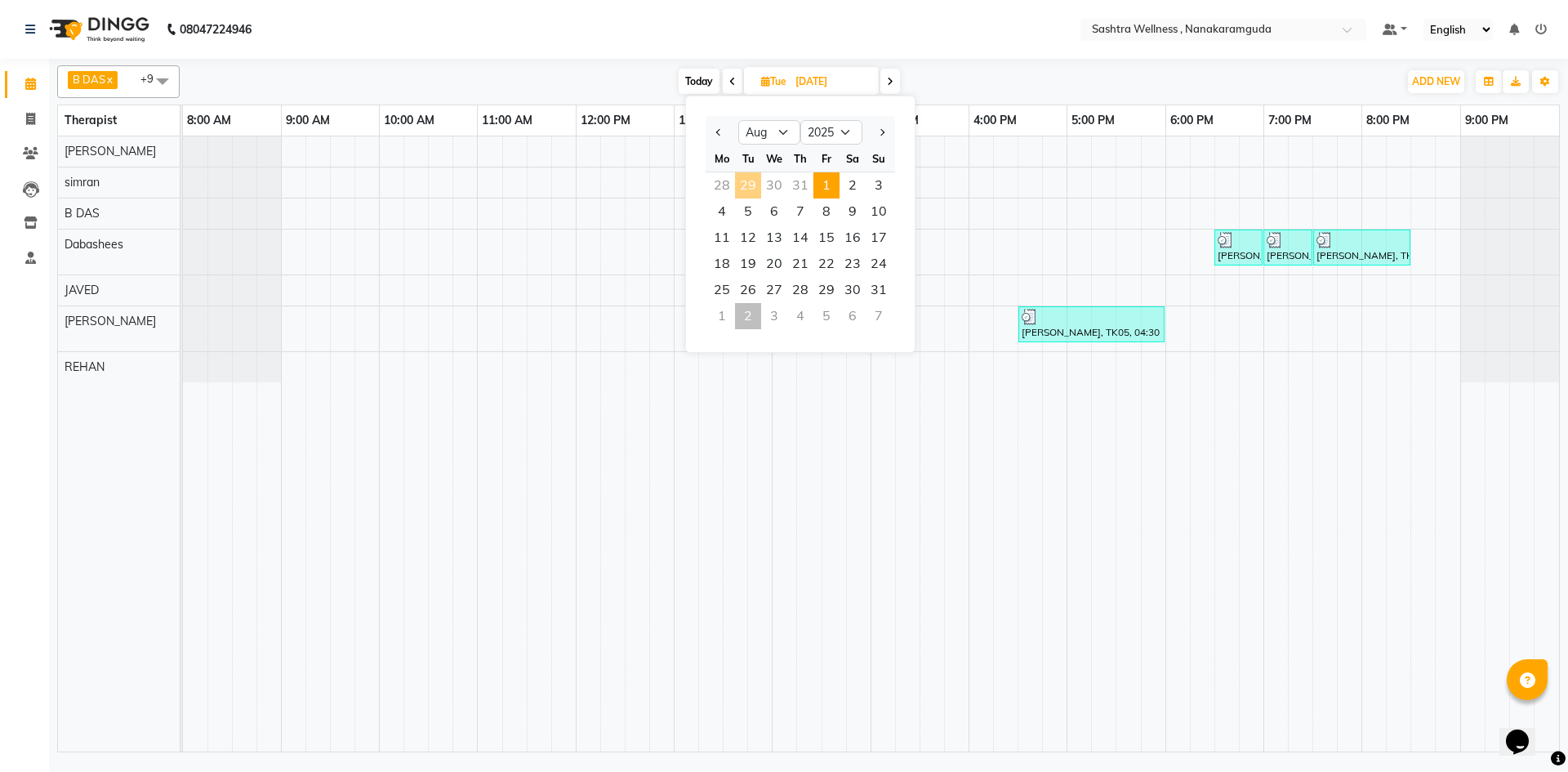
click at [822, 191] on span "1" at bounding box center [825, 185] width 26 height 26
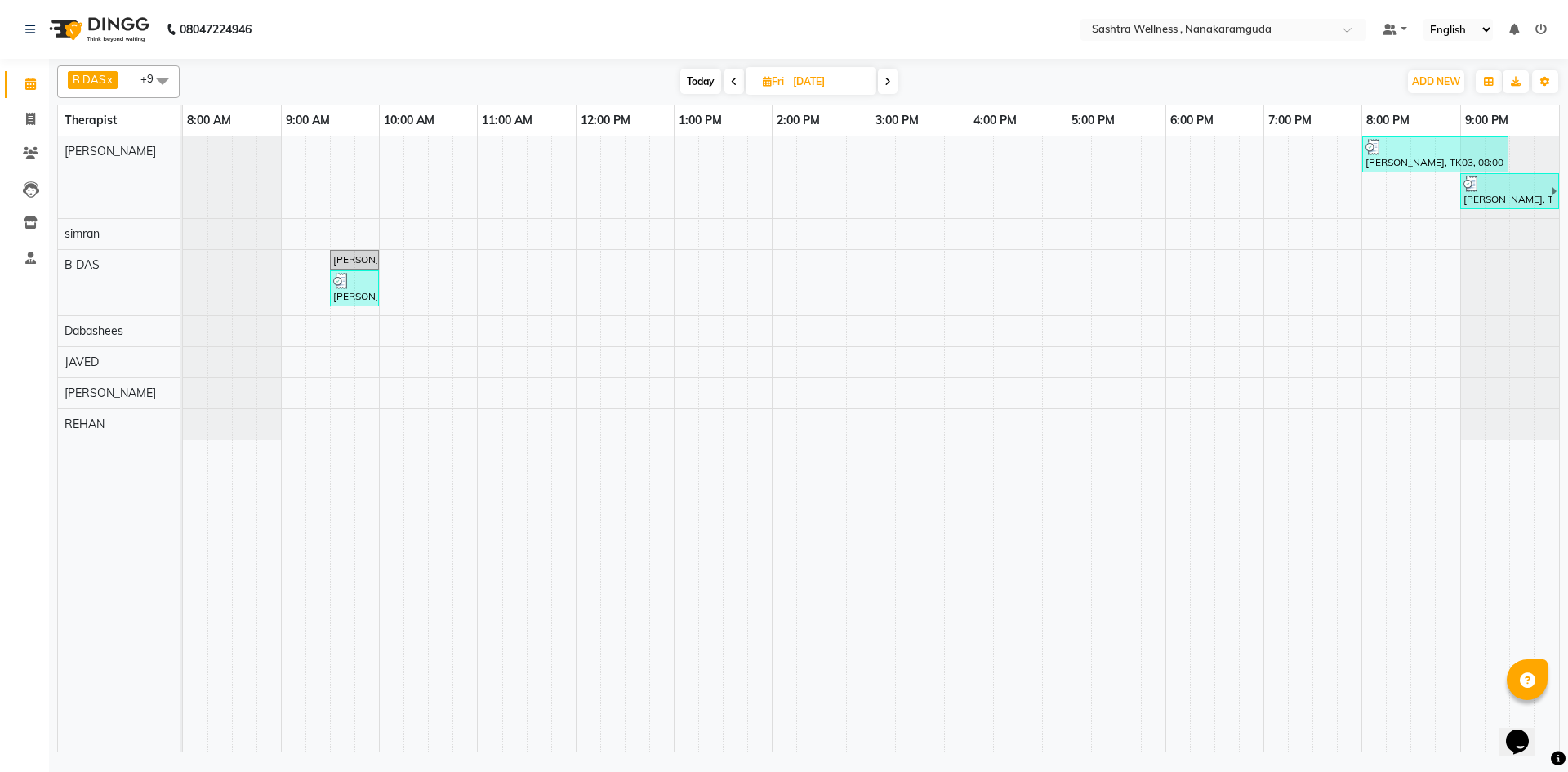
click at [889, 81] on icon at bounding box center [888, 82] width 7 height 10
type input "[DATE]"
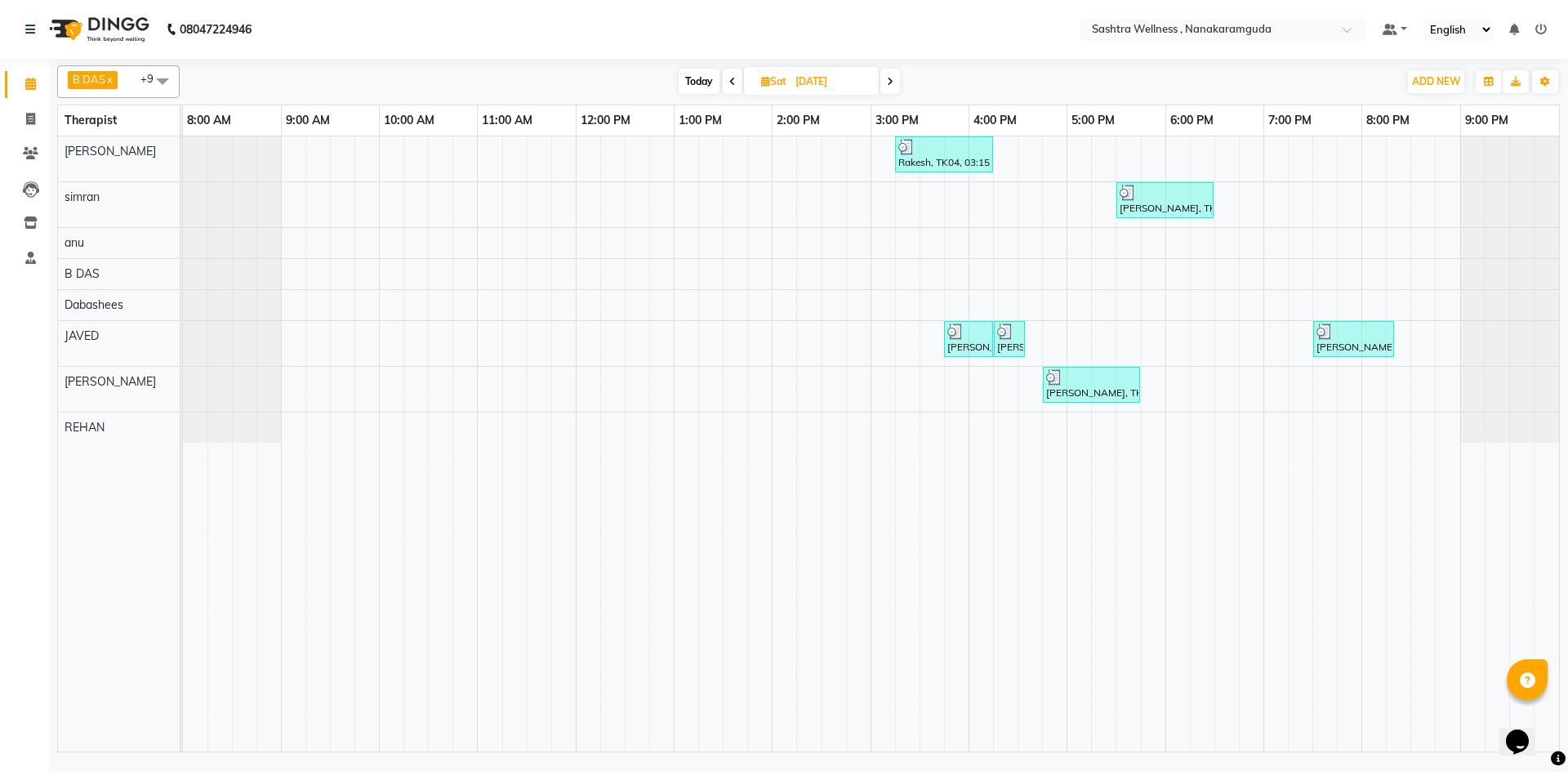
click at [831, 74] on input "[DATE]" at bounding box center [831, 81] width 82 height 24
select select "8"
select select "2025"
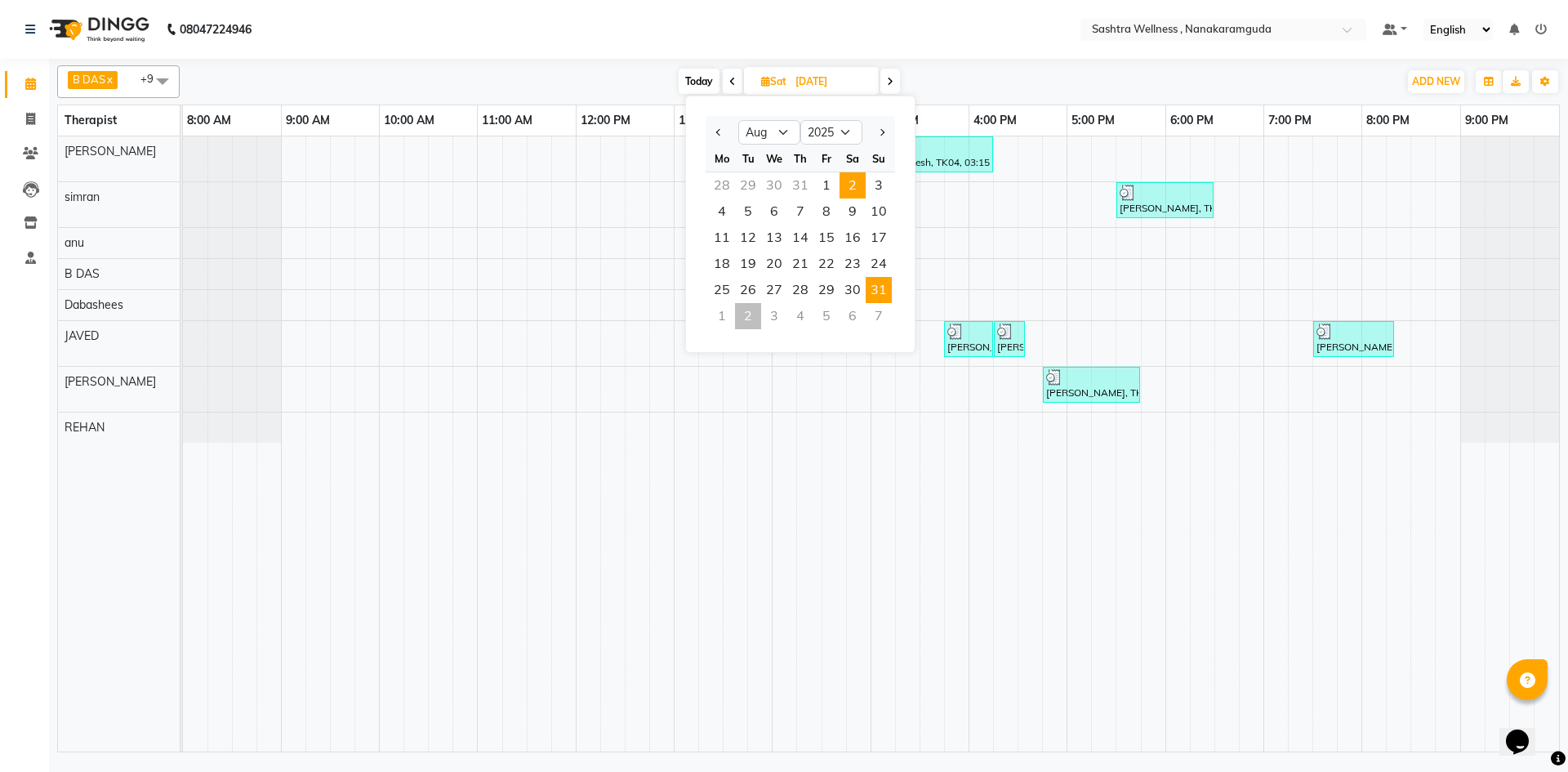
click at [872, 293] on span "31" at bounding box center [878, 289] width 26 height 26
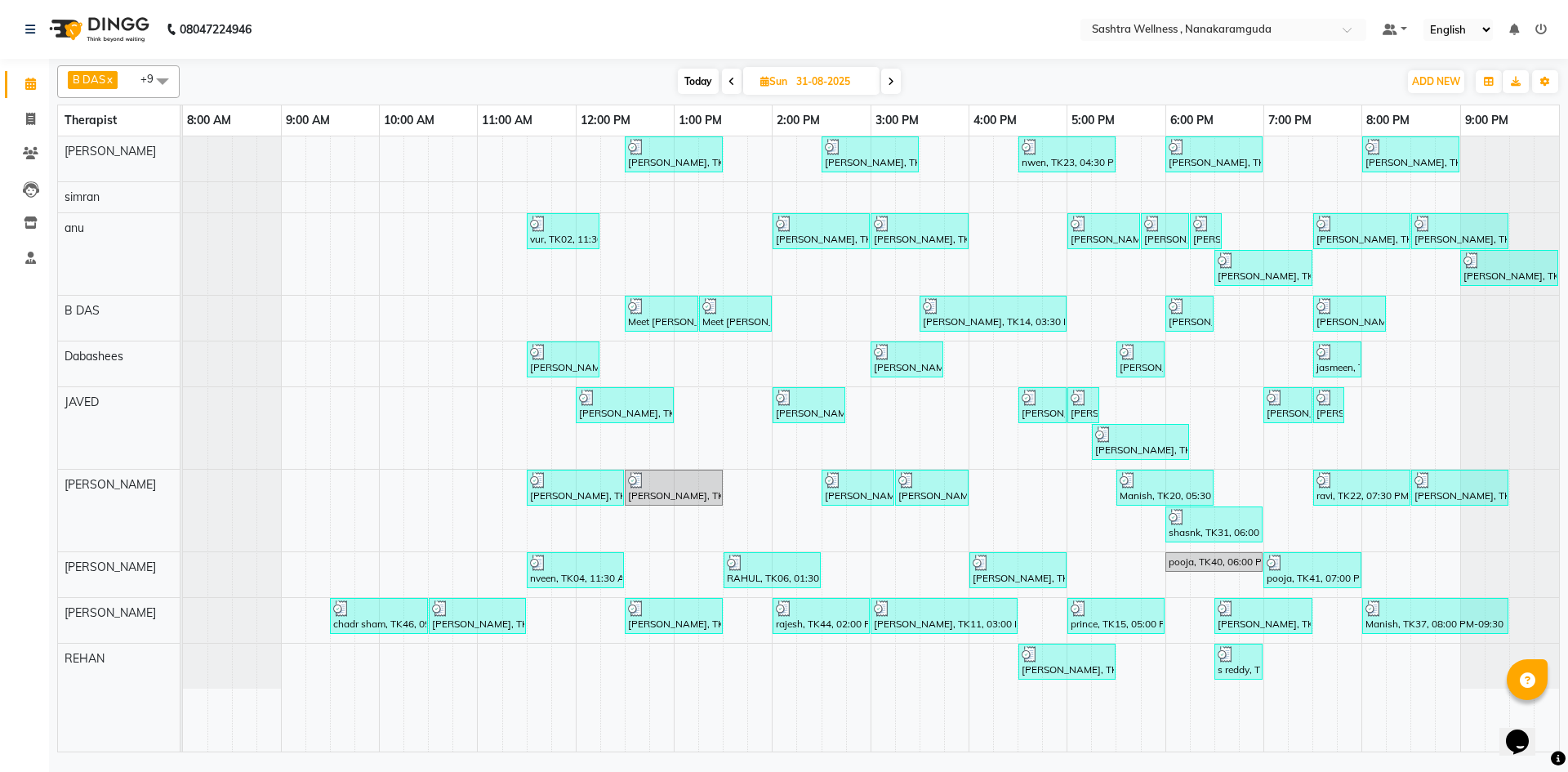
click at [893, 79] on icon at bounding box center [891, 82] width 7 height 10
type input "01-09-2025"
